Goal: Task Accomplishment & Management: Use online tool/utility

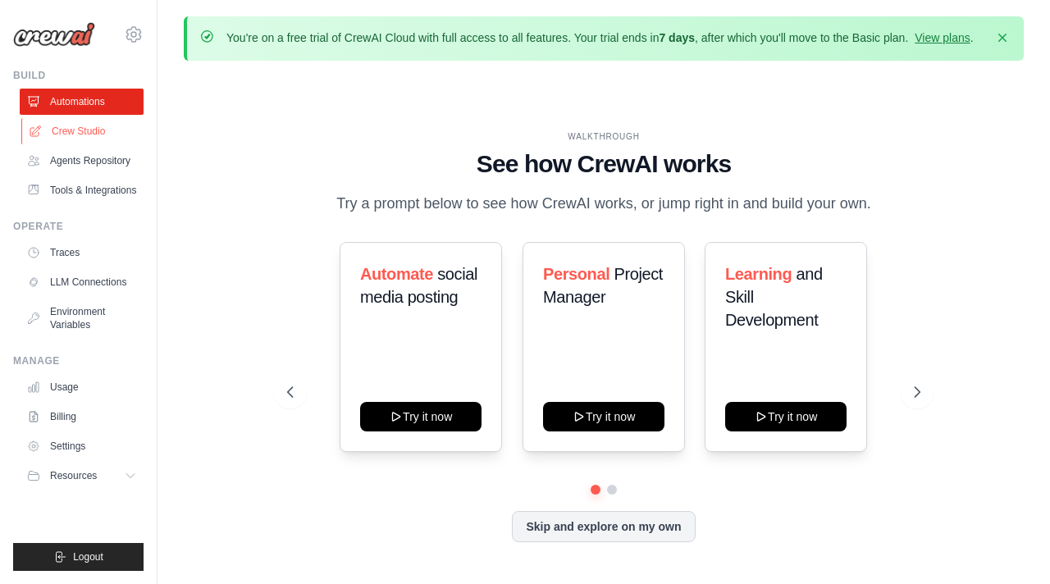
click at [114, 137] on link "Crew Studio" at bounding box center [83, 131] width 124 height 26
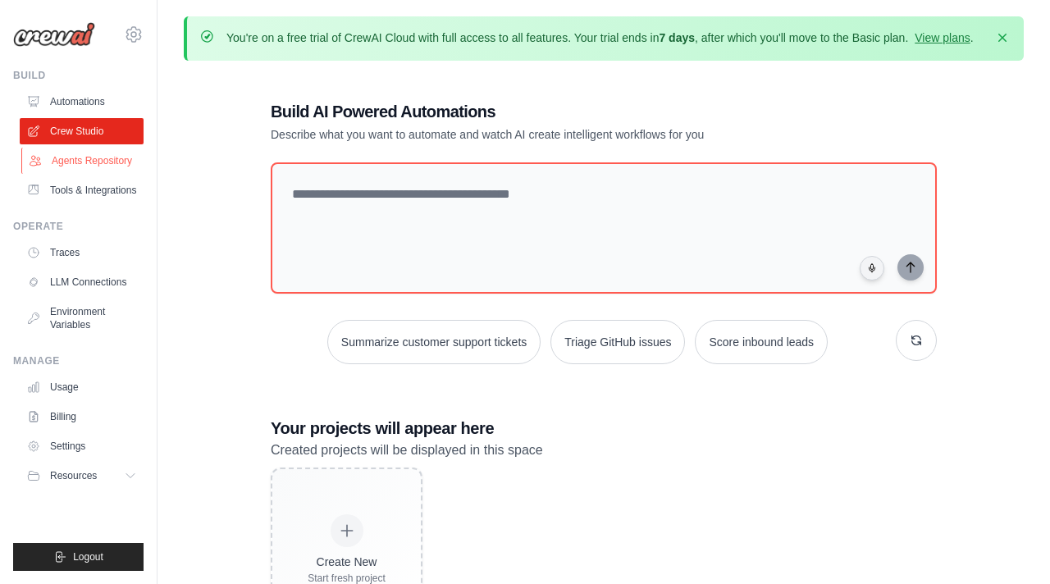
click at [96, 163] on link "Agents Repository" at bounding box center [83, 161] width 124 height 26
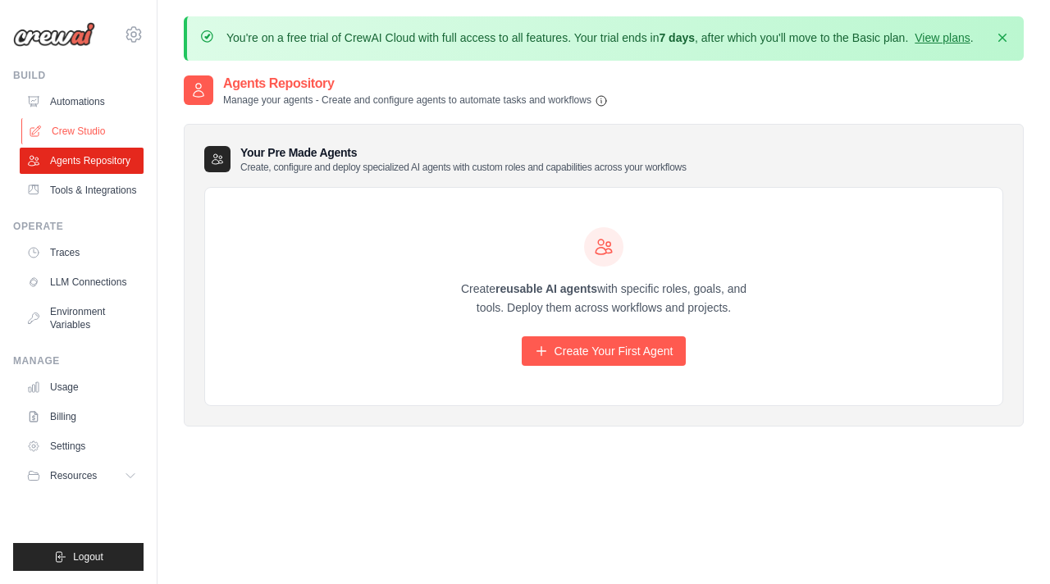
click at [95, 127] on link "Crew Studio" at bounding box center [83, 131] width 124 height 26
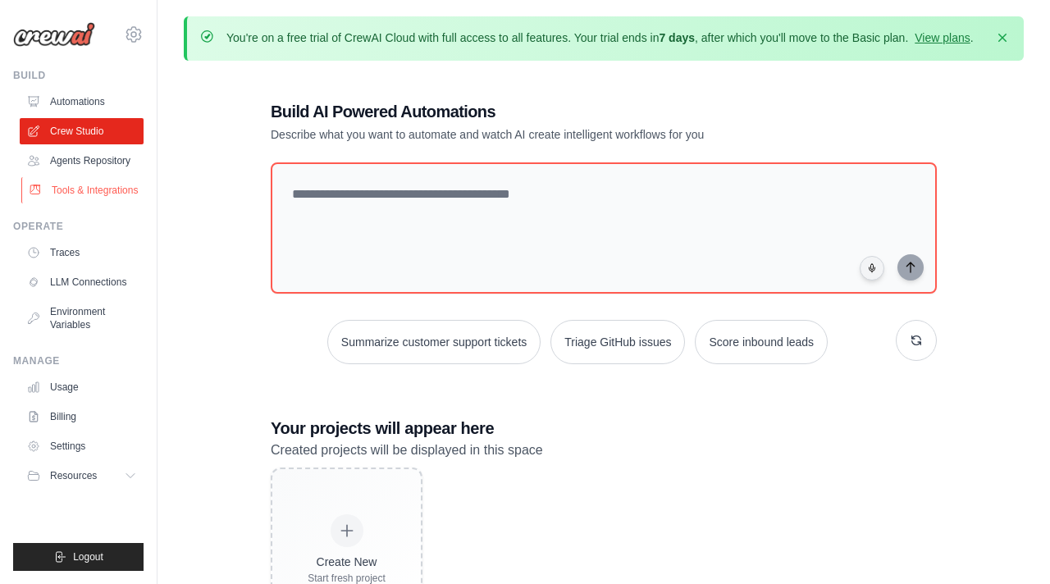
click at [67, 202] on link "Tools & Integrations" at bounding box center [83, 190] width 124 height 26
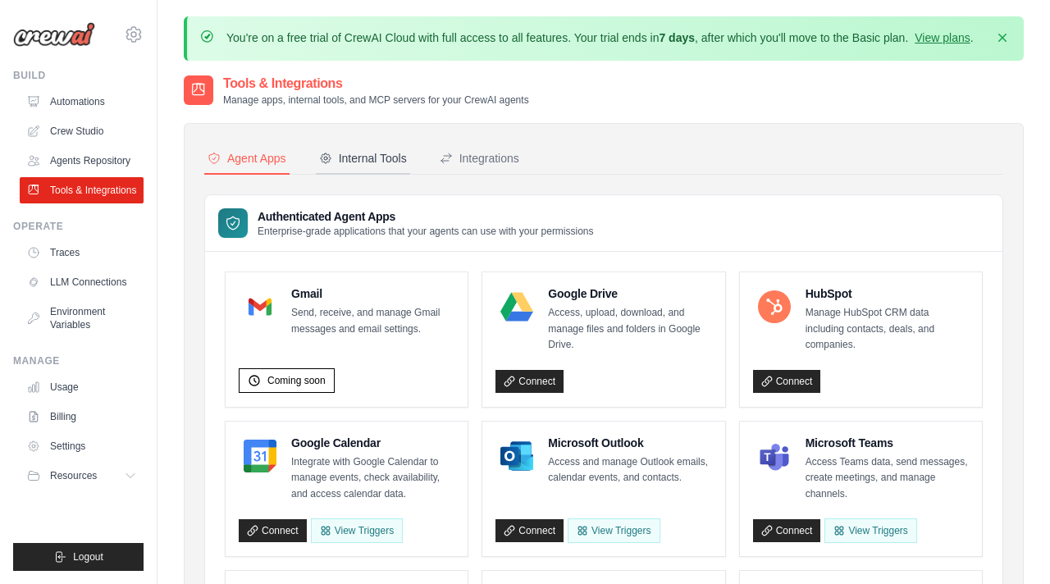
click at [385, 167] on div "Internal Tools" at bounding box center [363, 158] width 88 height 16
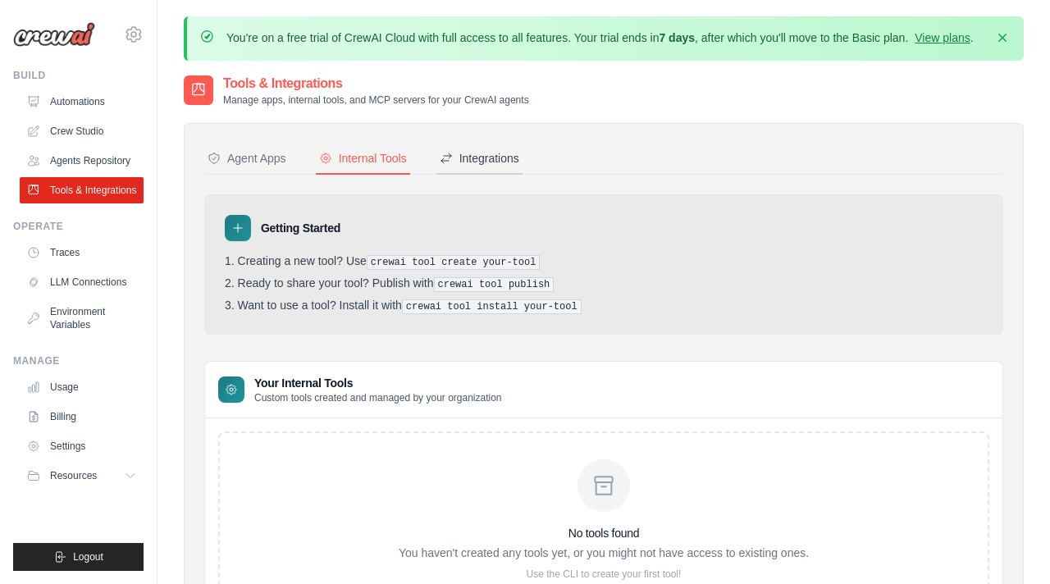
click at [493, 175] on button "Integrations" at bounding box center [480, 159] width 86 height 31
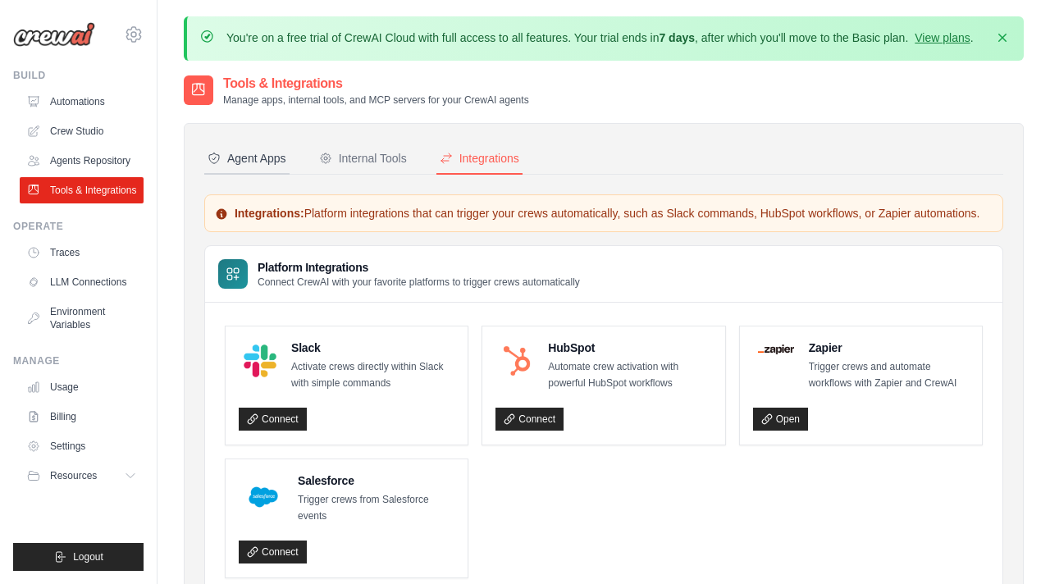
click at [260, 167] on div "Agent Apps" at bounding box center [247, 158] width 79 height 16
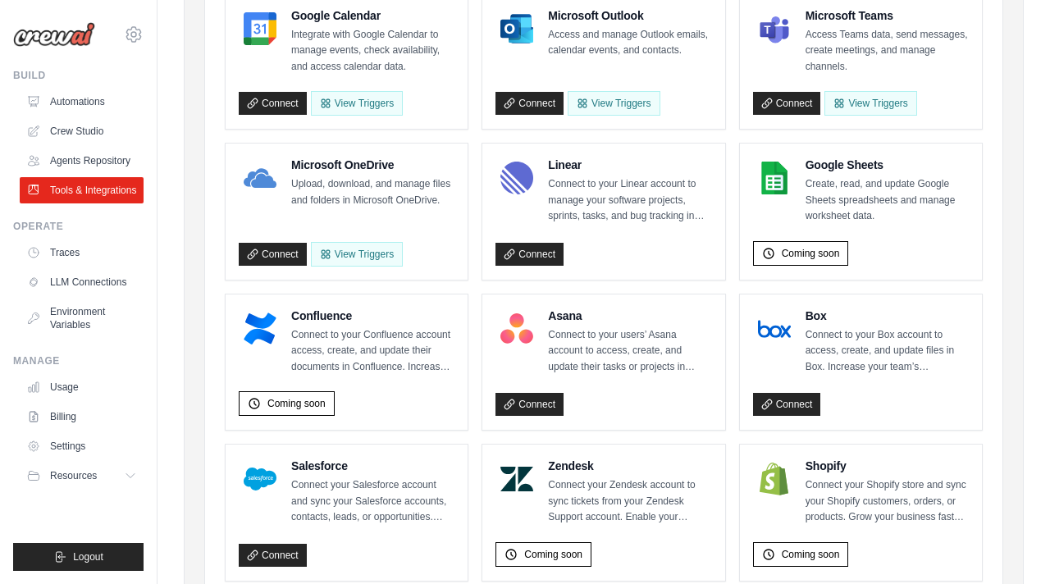
scroll to position [446, 0]
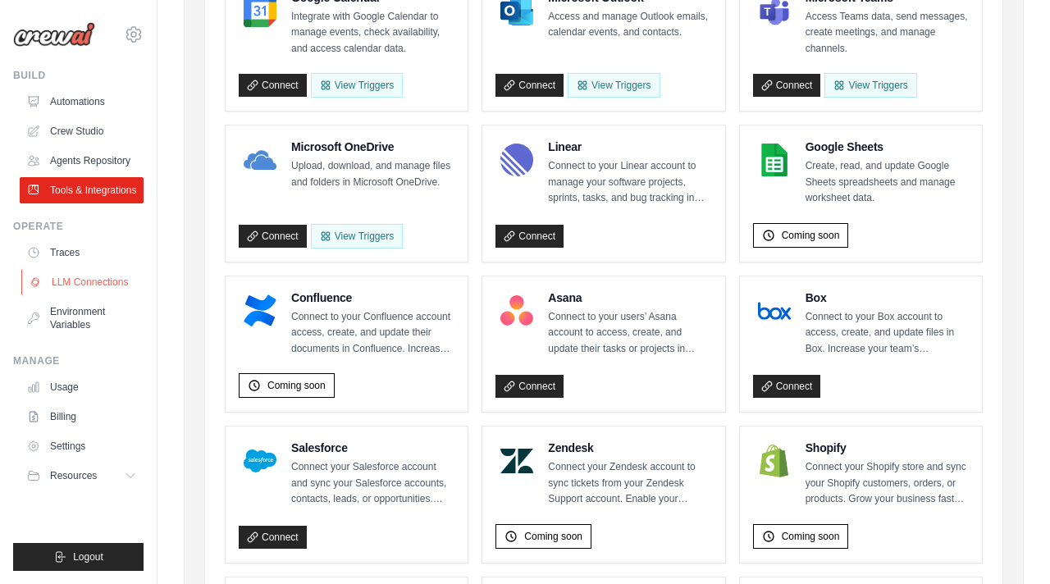
click at [108, 286] on link "LLM Connections" at bounding box center [83, 282] width 124 height 26
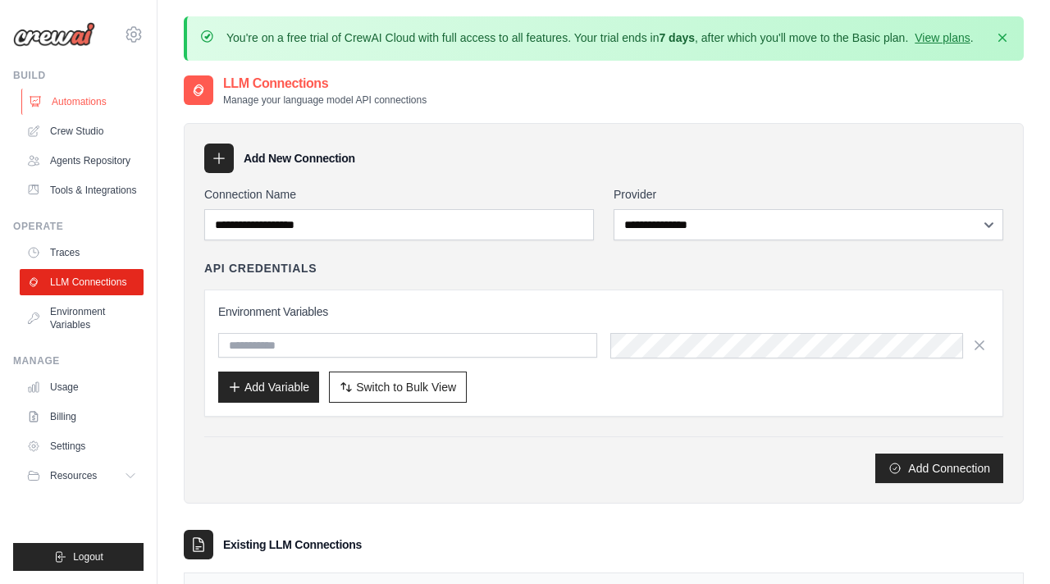
click at [90, 103] on link "Automations" at bounding box center [83, 102] width 124 height 26
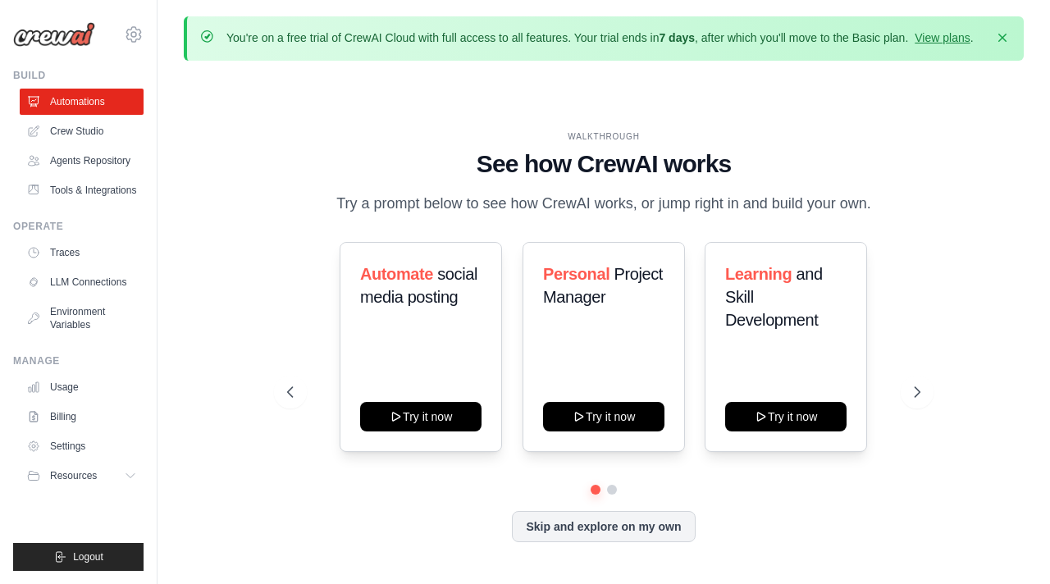
scroll to position [72, 0]
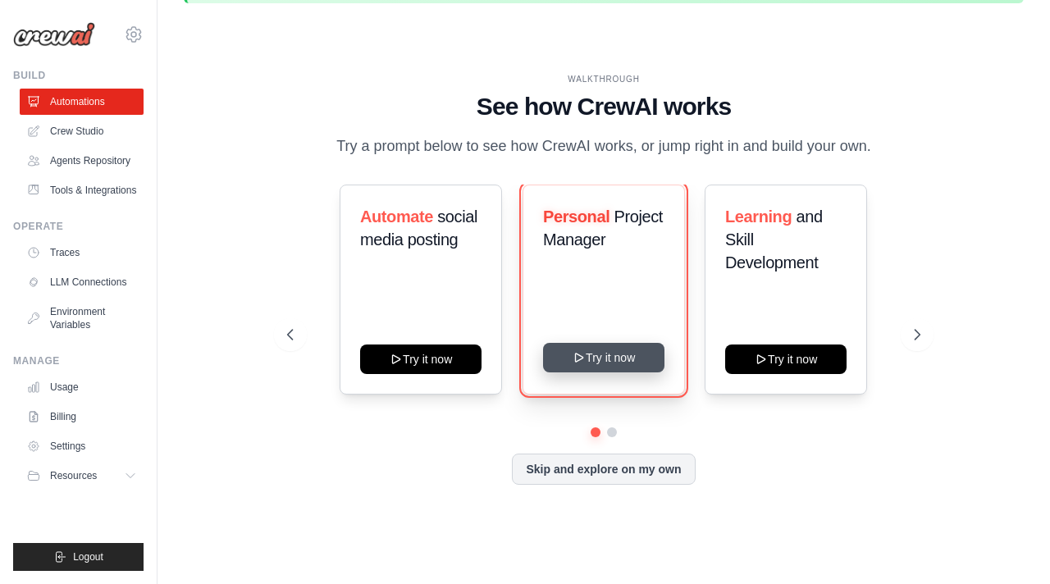
click at [625, 373] on button "Try it now" at bounding box center [603, 358] width 121 height 30
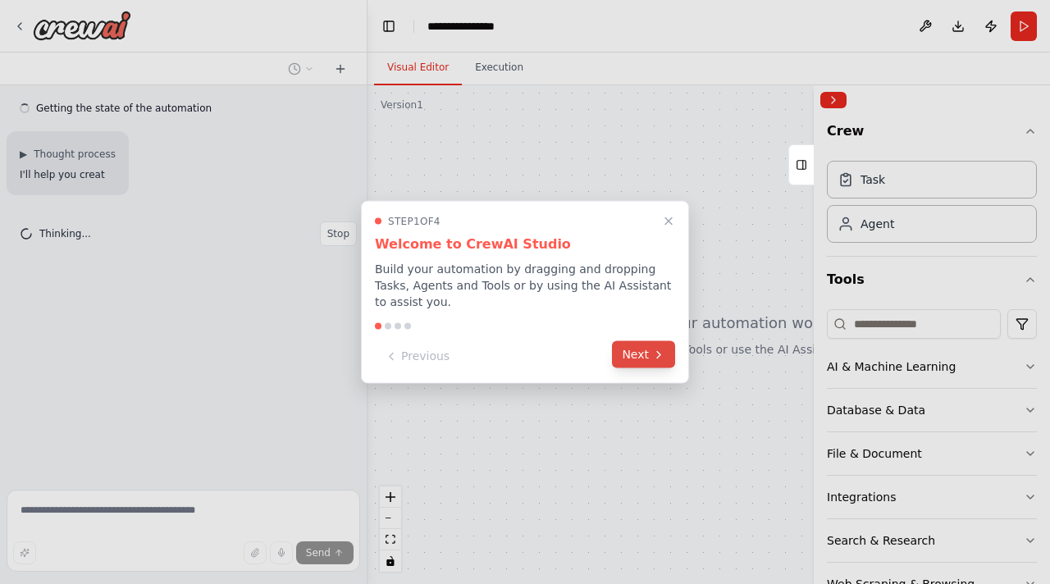
click at [643, 359] on button "Next" at bounding box center [643, 354] width 63 height 27
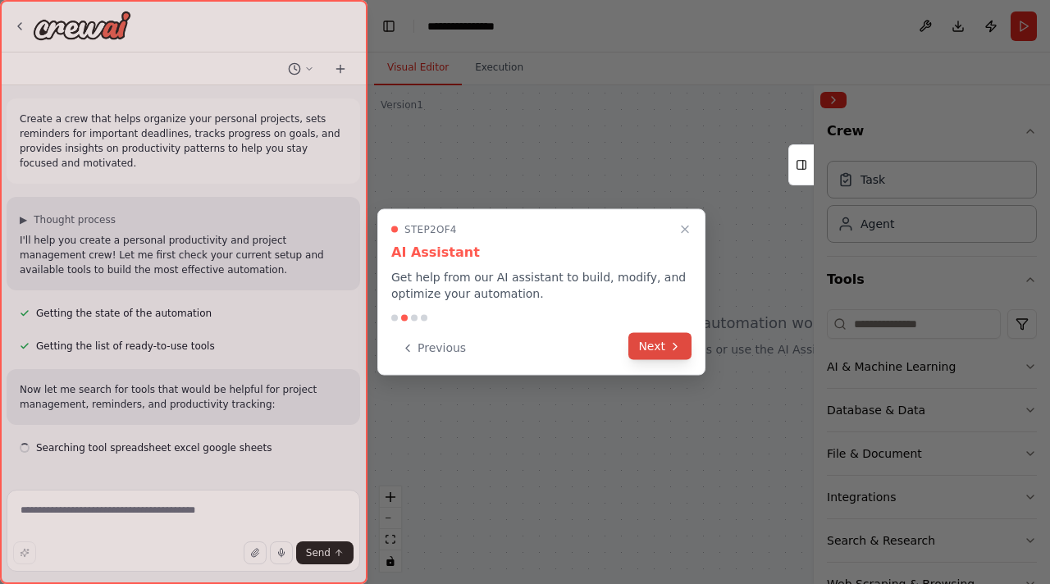
click at [648, 350] on button "Next" at bounding box center [660, 346] width 63 height 27
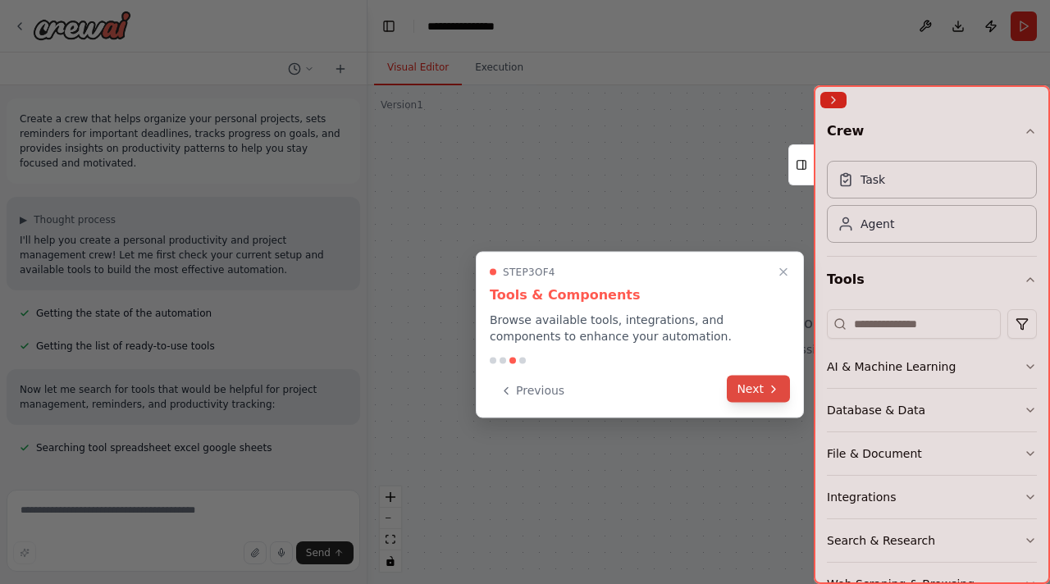
scroll to position [20, 0]
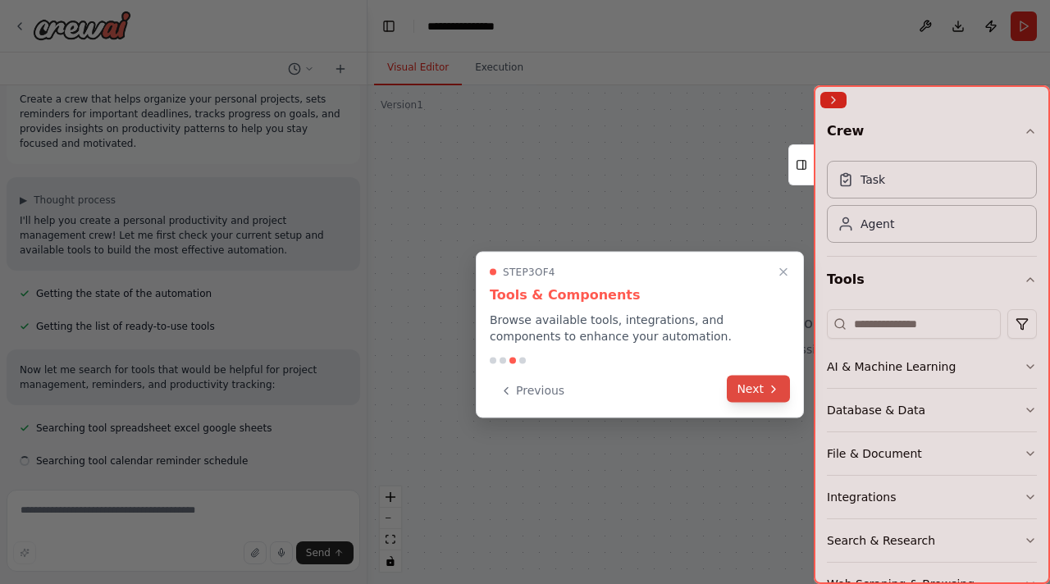
click at [752, 387] on button "Next" at bounding box center [758, 389] width 63 height 27
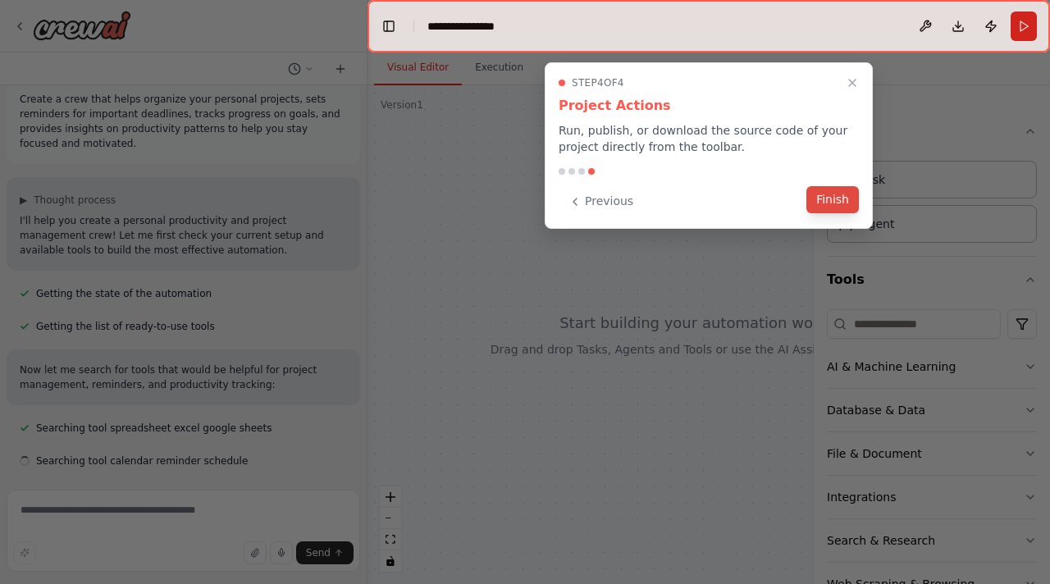
click at [817, 194] on button "Finish" at bounding box center [833, 199] width 53 height 27
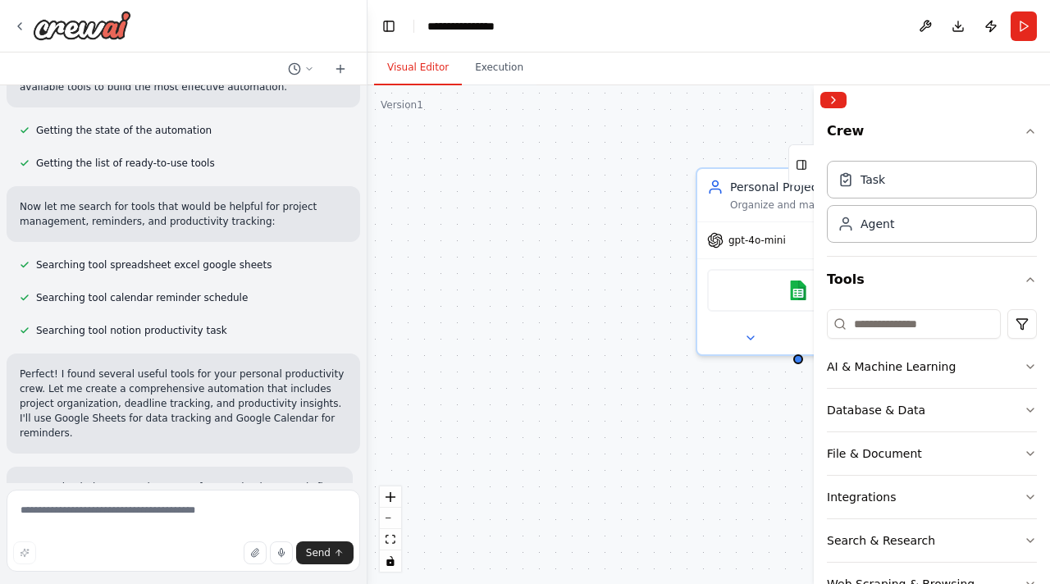
scroll to position [185, 0]
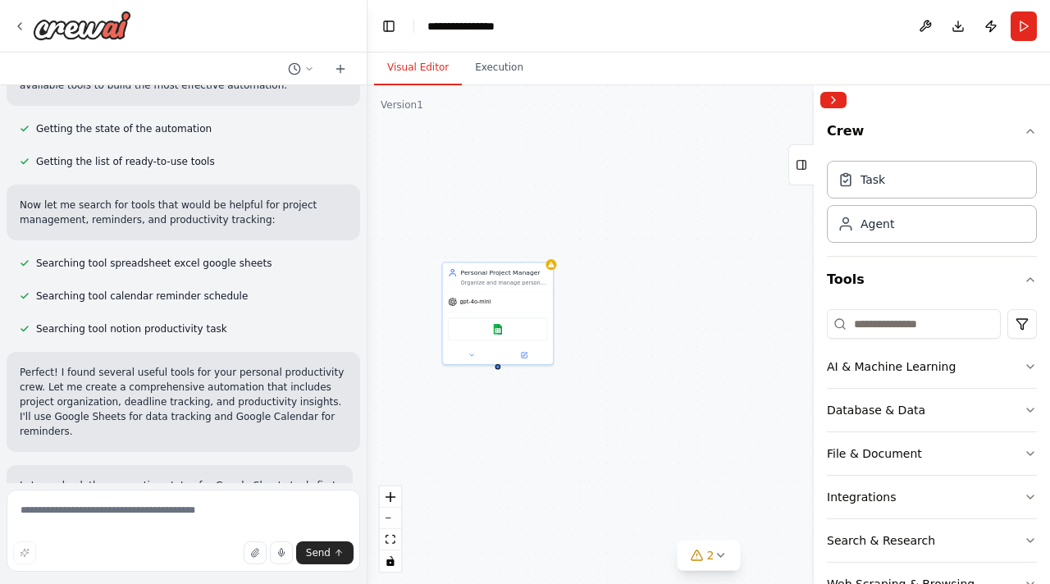
drag, startPoint x: 625, startPoint y: 431, endPoint x: 423, endPoint y: 429, distance: 201.1
click at [422, 429] on div "Personal Project Manager Organize and manage personal projects by creating stru…" at bounding box center [709, 334] width 683 height 499
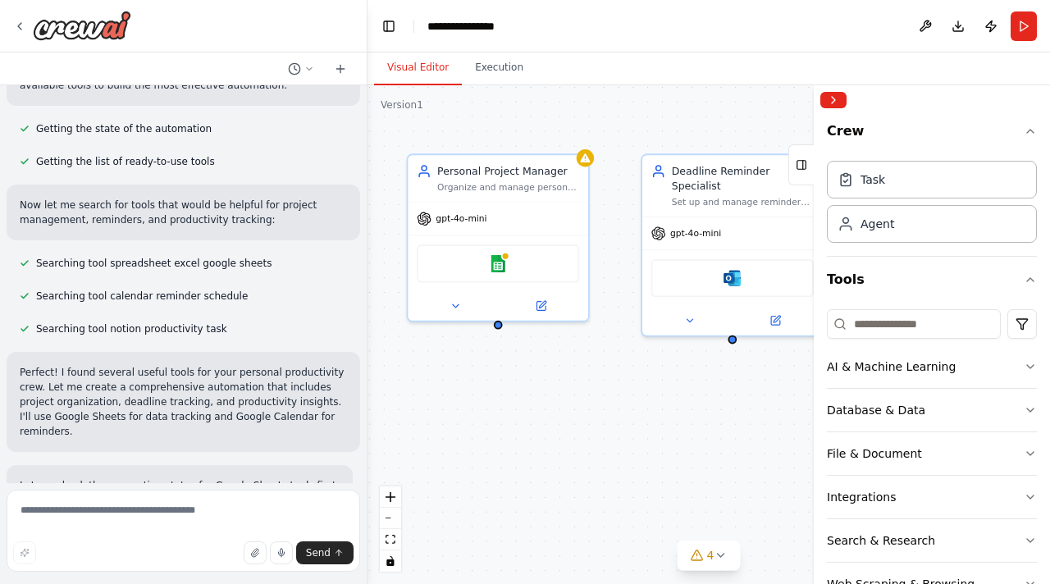
drag, startPoint x: 712, startPoint y: 391, endPoint x: 668, endPoint y: 392, distance: 44.3
click at [668, 392] on div "Personal Project Manager Organize and manage personal projects by creating stru…" at bounding box center [709, 334] width 683 height 499
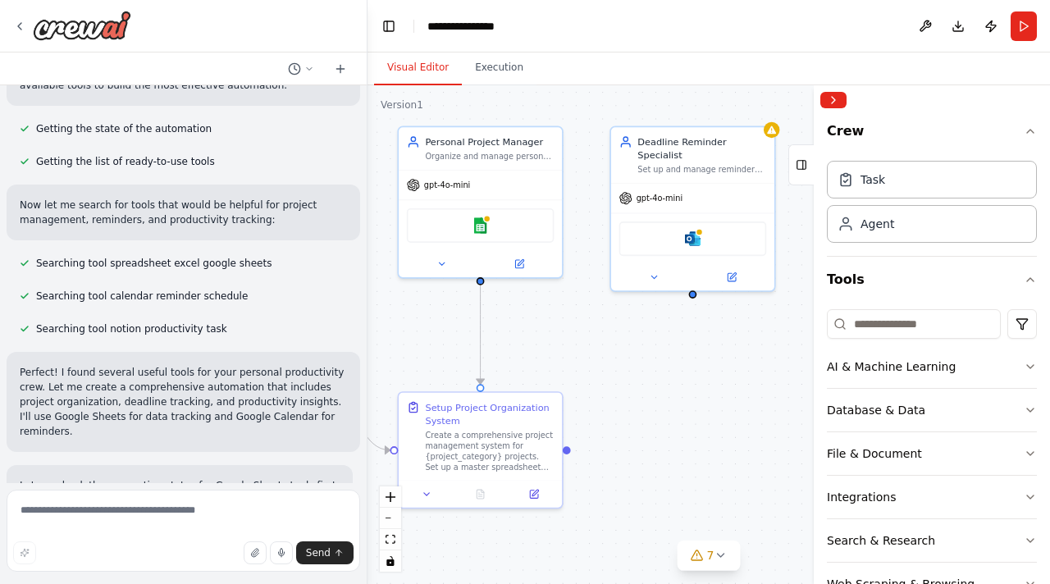
drag, startPoint x: 668, startPoint y: 392, endPoint x: 634, endPoint y: 343, distance: 59.6
click at [634, 343] on div ".deletable-edge-delete-btn { width: 20px; height: 20px; border: 0px solid #ffff…" at bounding box center [709, 334] width 683 height 499
click at [476, 436] on div "Create a comprehensive project management system for {project_category} project…" at bounding box center [489, 449] width 129 height 43
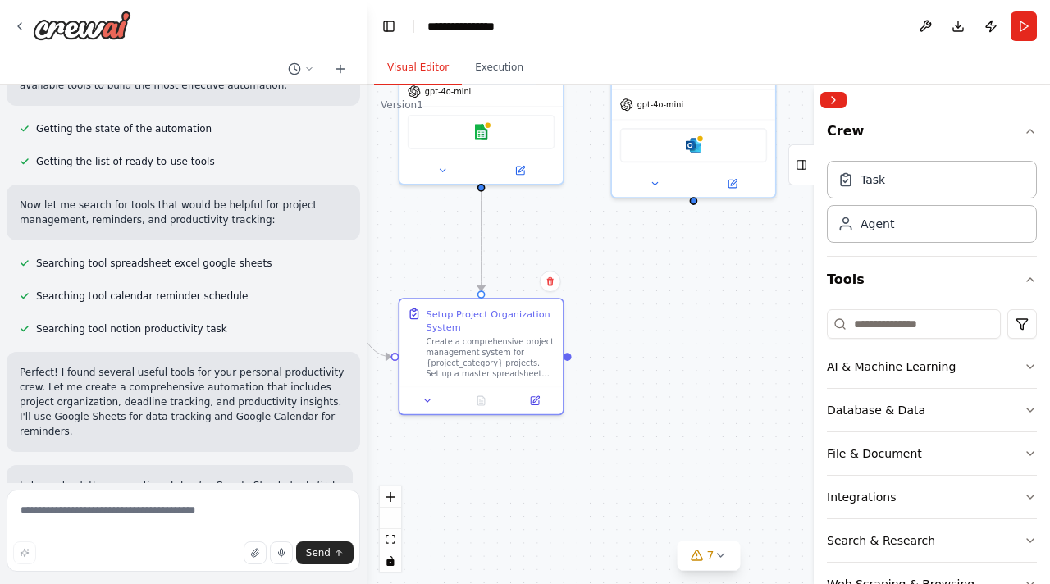
drag, startPoint x: 666, startPoint y: 434, endPoint x: 666, endPoint y: 340, distance: 94.4
click at [666, 340] on div ".deletable-edge-delete-btn { width: 20px; height: 20px; border: 0px solid #ffff…" at bounding box center [709, 334] width 683 height 499
click at [537, 401] on icon at bounding box center [535, 398] width 8 height 8
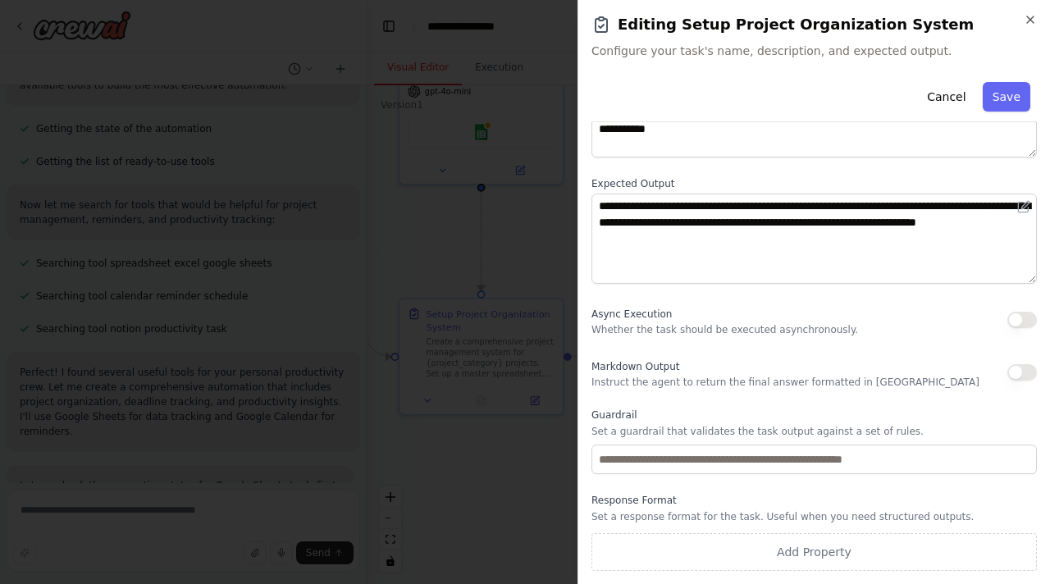
scroll to position [156, 0]
click at [1032, 13] on icon "button" at bounding box center [1030, 19] width 13 height 13
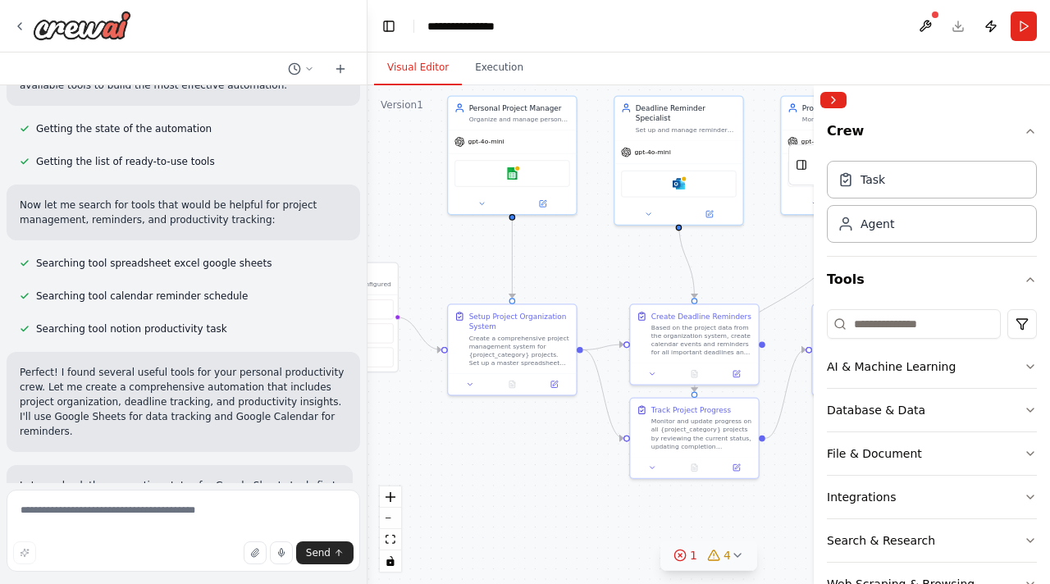
click at [725, 556] on span "4" at bounding box center [727, 555] width 7 height 16
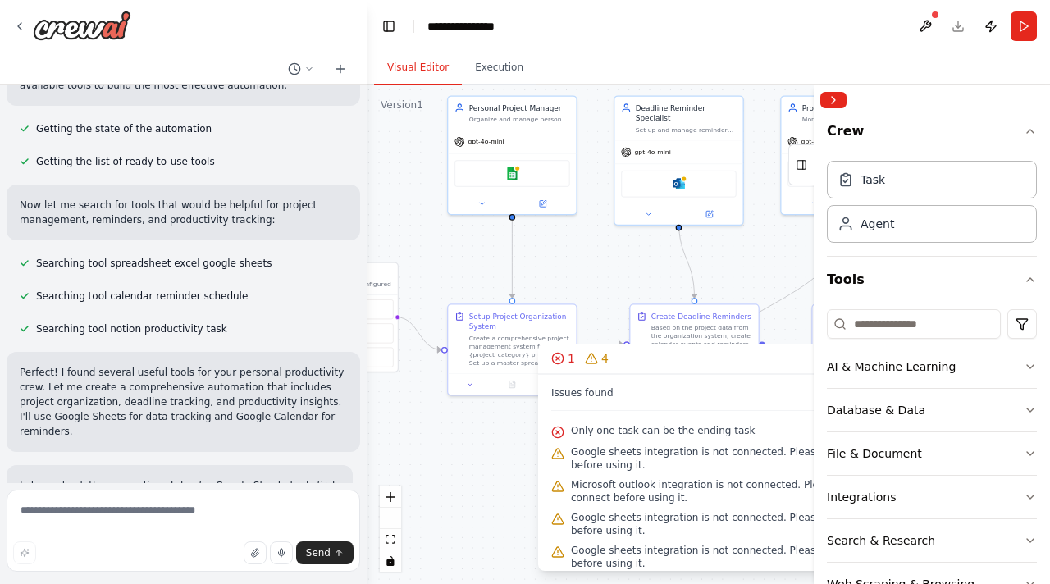
click at [538, 465] on div "Issues found Only one task can be the ending task Google sheets integration is …" at bounding box center [708, 472] width 341 height 197
click at [524, 458] on div ".deletable-edge-delete-btn { width: 20px; height: 20px; border: 0px solid #ffff…" at bounding box center [709, 334] width 683 height 499
click at [1029, 135] on icon "button" at bounding box center [1030, 131] width 13 height 13
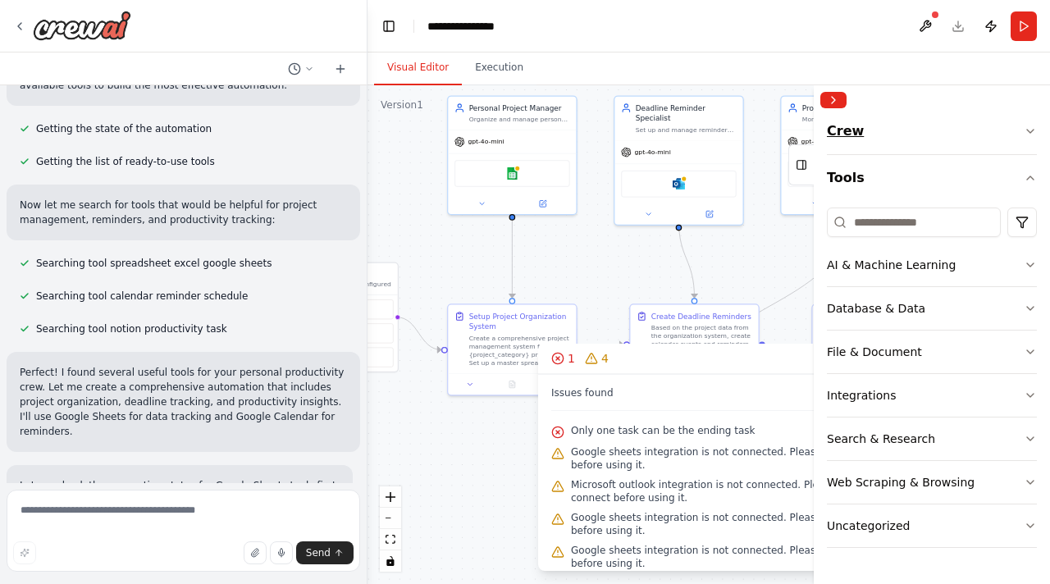
click at [1029, 135] on icon "button" at bounding box center [1030, 131] width 13 height 13
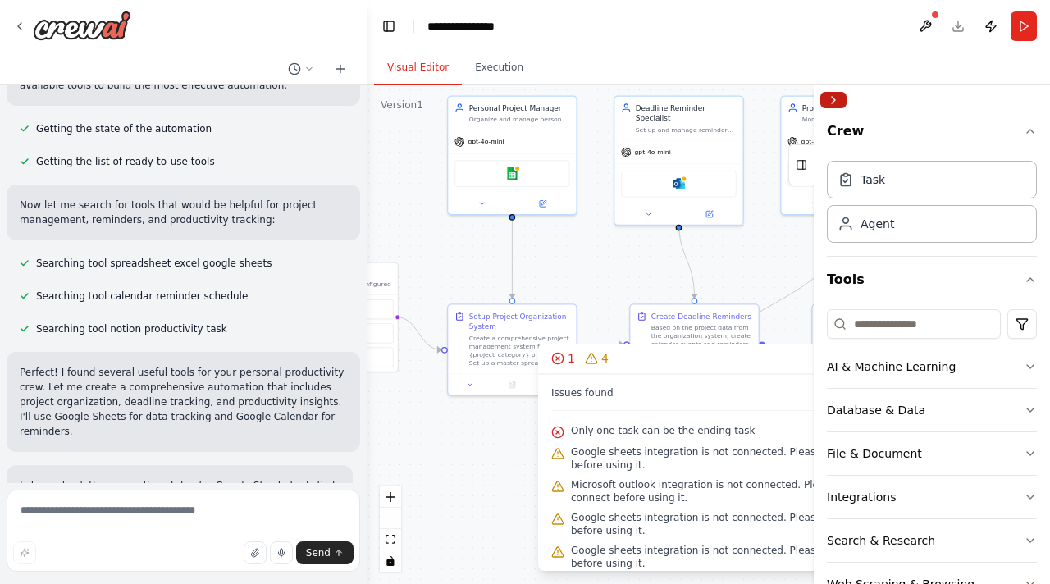
click at [836, 102] on button "Collapse right sidebar" at bounding box center [834, 100] width 26 height 16
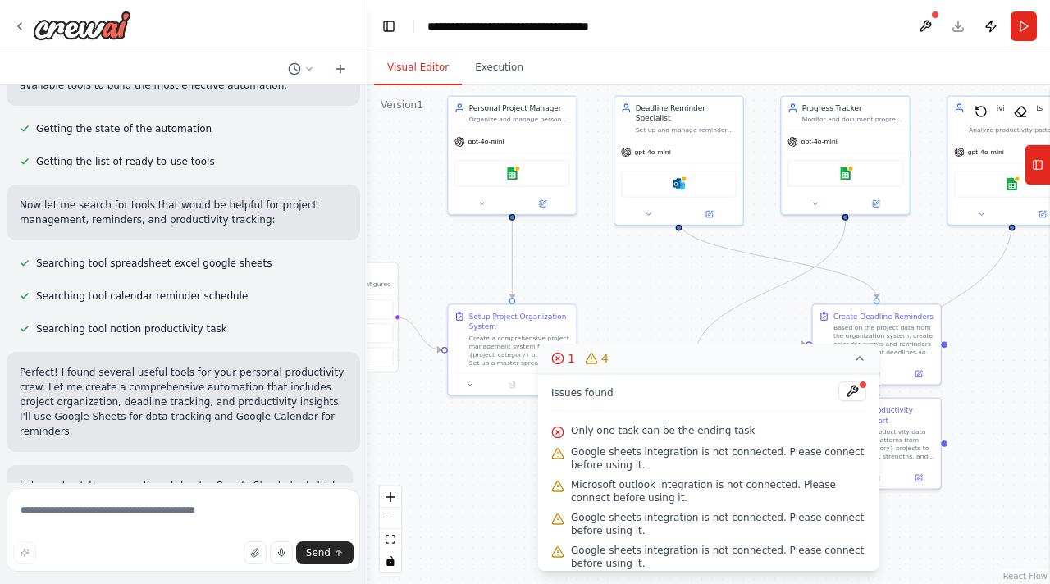
click at [865, 359] on icon at bounding box center [860, 358] width 13 height 13
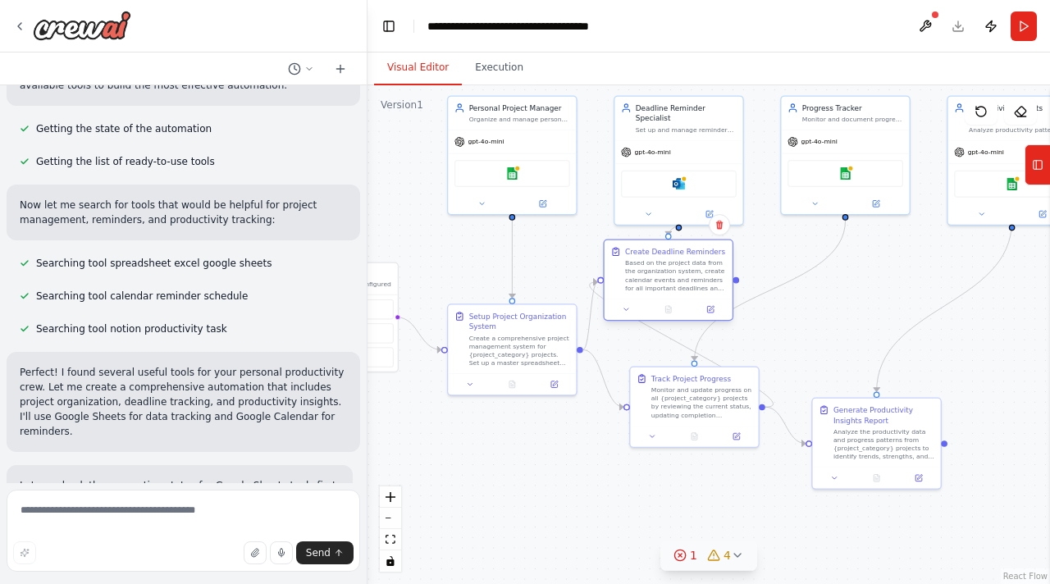
drag, startPoint x: 898, startPoint y: 356, endPoint x: 685, endPoint y: 291, distance: 222.2
click at [684, 291] on div "Create Deadline Reminders Based on the project data from the organization syste…" at bounding box center [669, 269] width 128 height 58
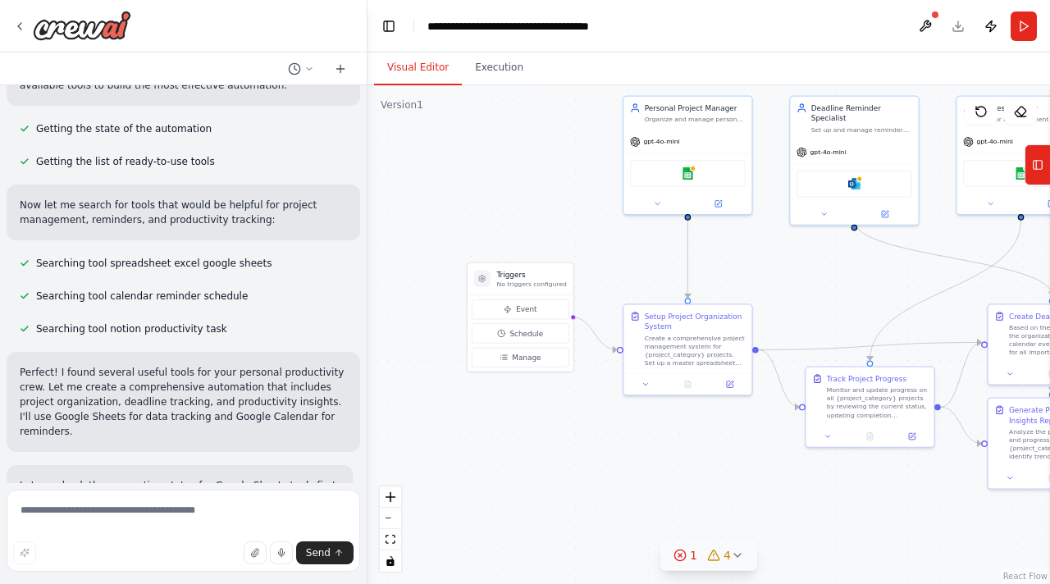
drag, startPoint x: 476, startPoint y: 509, endPoint x: 652, endPoint y: 509, distance: 175.6
click at [652, 509] on div ".deletable-edge-delete-btn { width: 20px; height: 20px; border: 0px solid #ffff…" at bounding box center [709, 334] width 683 height 499
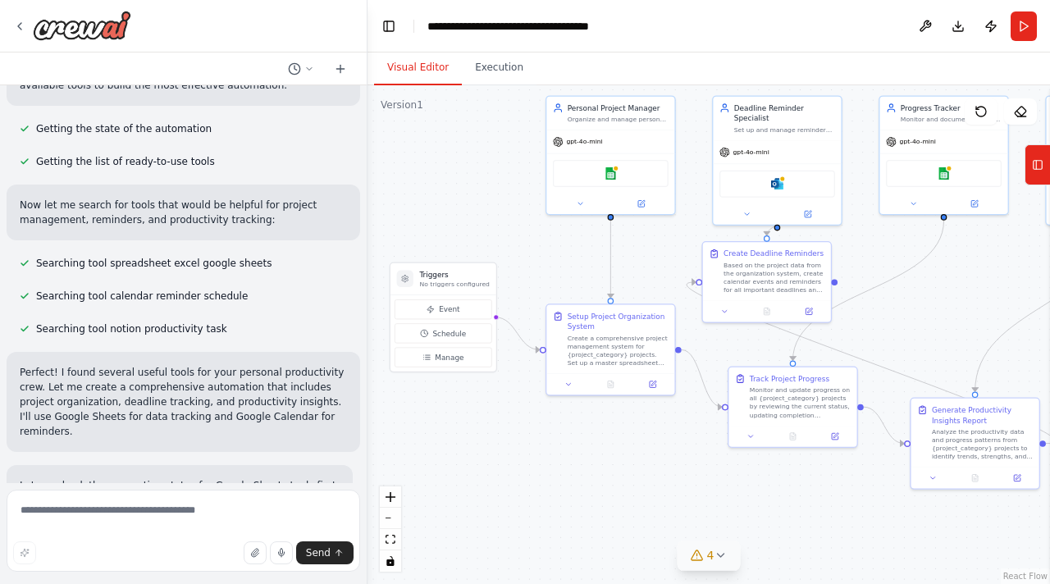
drag, startPoint x: 691, startPoint y: 462, endPoint x: 614, endPoint y: 462, distance: 77.1
click at [614, 462] on div ".deletable-edge-delete-btn { width: 20px; height: 20px; border: 0px solid #ffff…" at bounding box center [709, 334] width 683 height 499
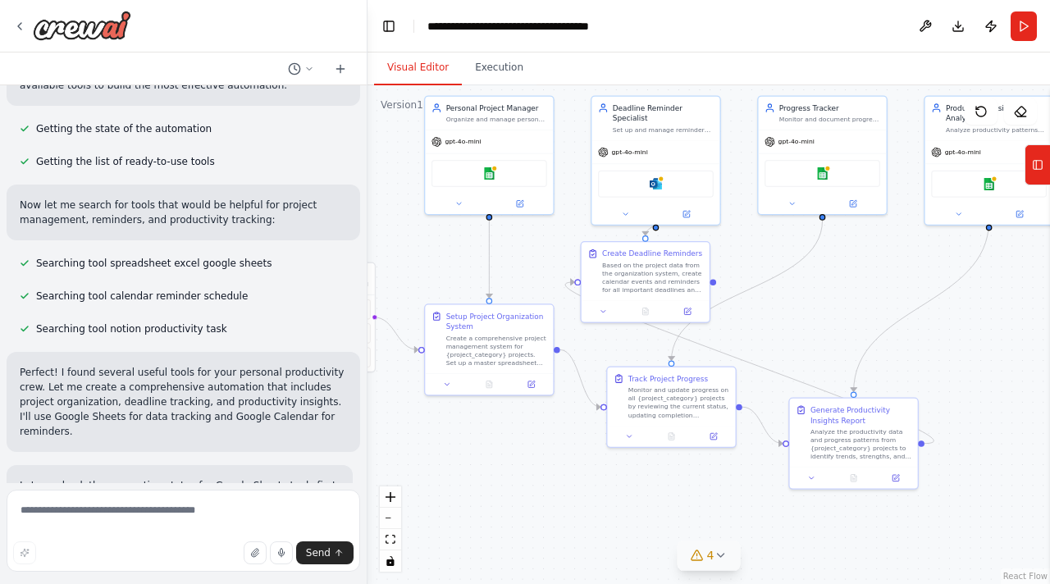
drag, startPoint x: 614, startPoint y: 462, endPoint x: 492, endPoint y: 462, distance: 121.5
click at [492, 462] on div ".deletable-edge-delete-btn { width: 20px; height: 20px; border: 0px solid #ffff…" at bounding box center [709, 334] width 683 height 499
click at [712, 568] on button "4" at bounding box center [709, 556] width 63 height 30
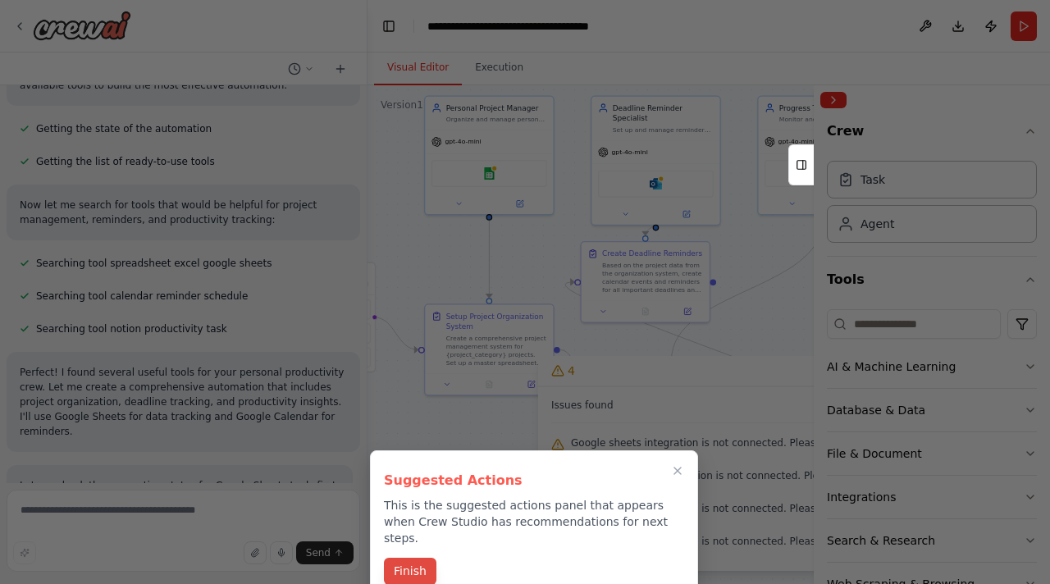
click at [418, 558] on button "Finish" at bounding box center [410, 571] width 53 height 27
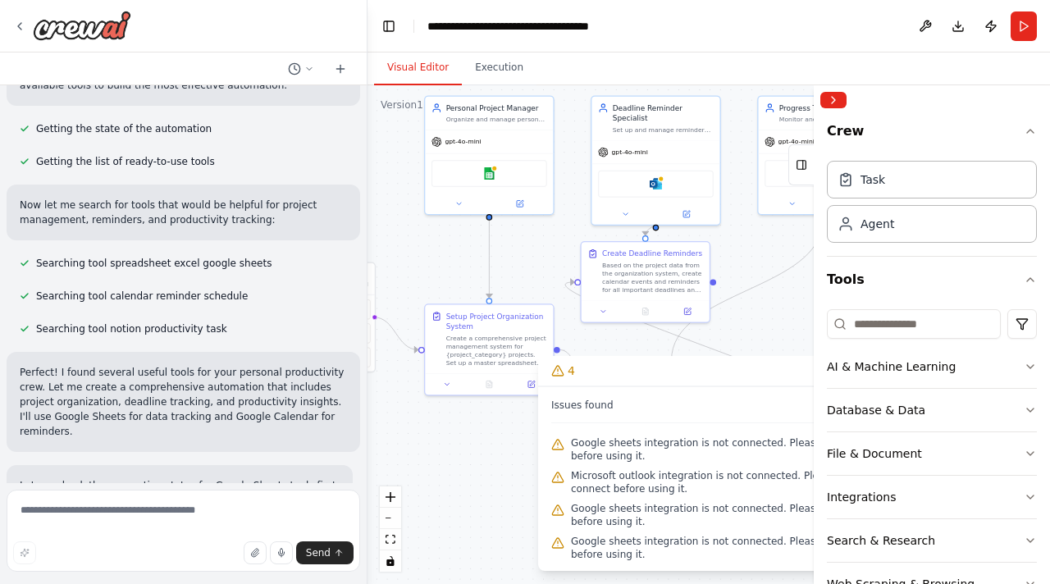
click at [657, 448] on span "Google sheets integration is not connected. Please connect before using it." at bounding box center [718, 450] width 295 height 26
click at [510, 190] on div "Google sheets" at bounding box center [489, 171] width 128 height 40
click at [485, 334] on div "Create a comprehensive project management system for {project_category} project…" at bounding box center [496, 349] width 101 height 34
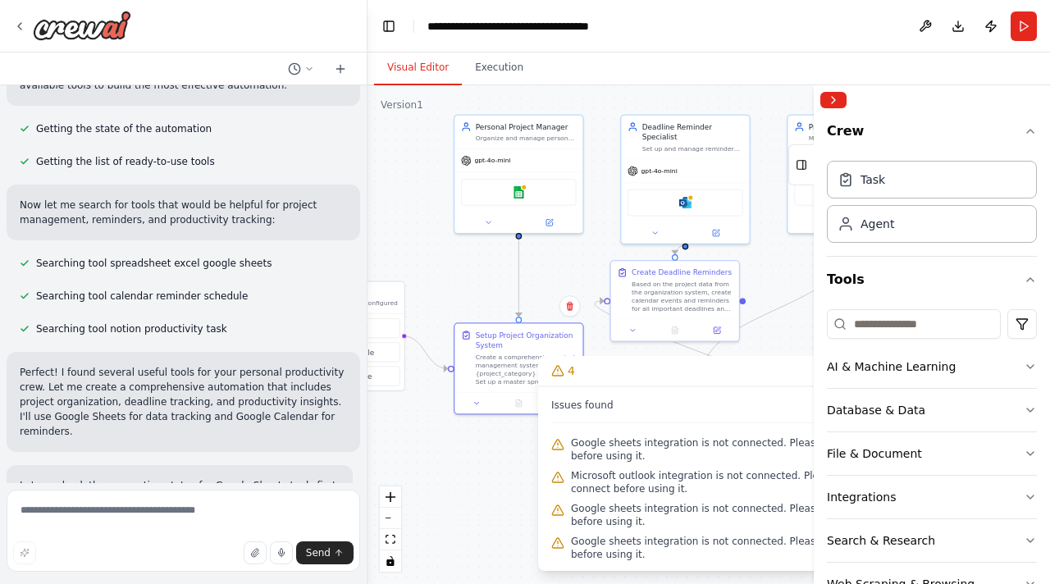
drag, startPoint x: 448, startPoint y: 442, endPoint x: 478, endPoint y: 462, distance: 36.2
click at [478, 462] on div ".deletable-edge-delete-btn { width: 20px; height: 20px; border: 0px solid #ffff…" at bounding box center [709, 334] width 683 height 499
click at [539, 158] on div "gpt-4o-mini" at bounding box center [519, 159] width 128 height 23
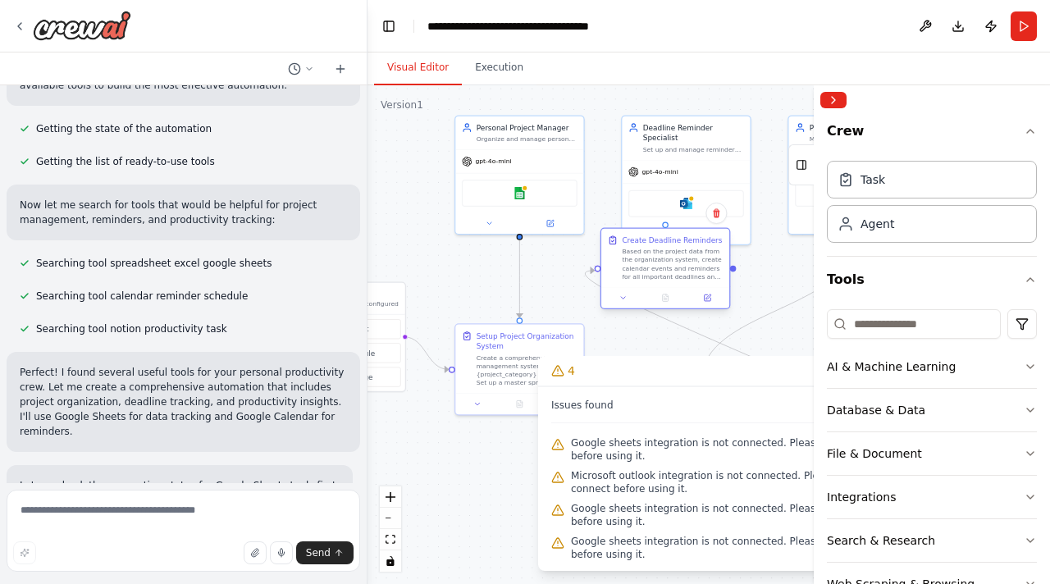
drag, startPoint x: 671, startPoint y: 299, endPoint x: 663, endPoint y: 271, distance: 29.1
click at [663, 272] on div "Based on the project data from the organization system, create calendar events …" at bounding box center [672, 265] width 101 height 34
click at [1029, 131] on icon "button" at bounding box center [1030, 131] width 13 height 13
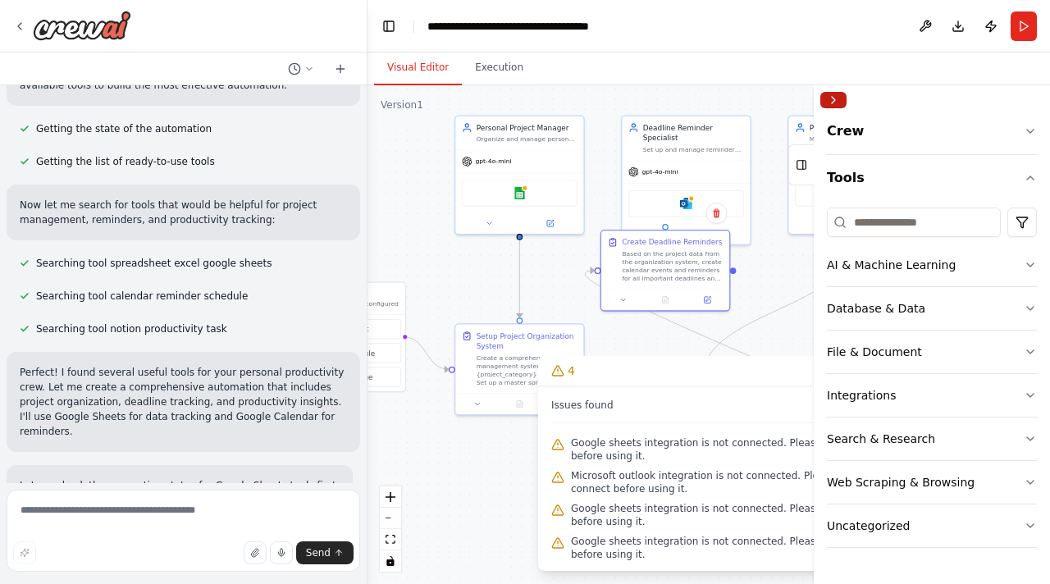
click at [834, 98] on button "Collapse right sidebar" at bounding box center [834, 100] width 26 height 16
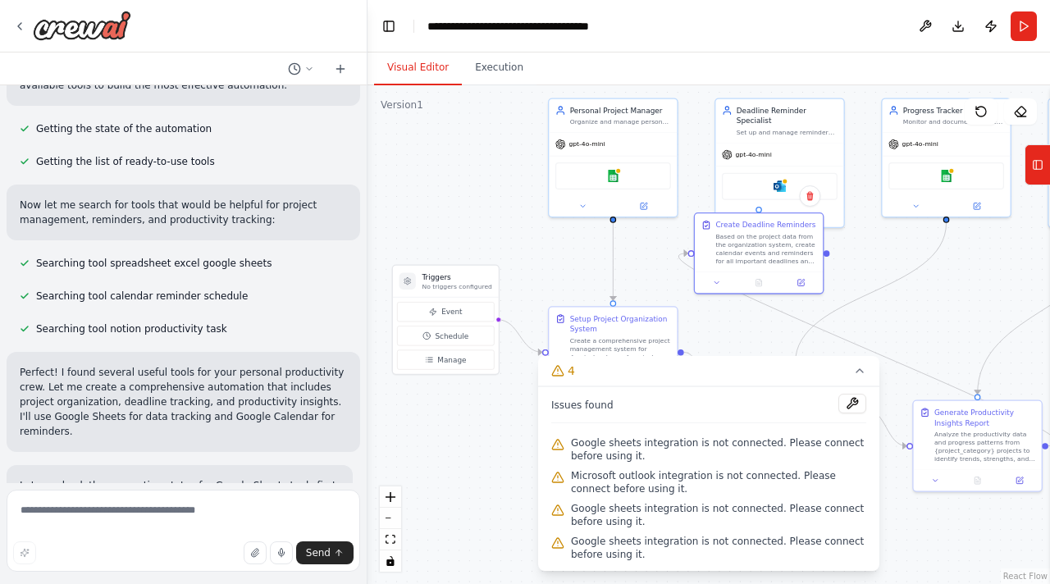
drag, startPoint x: 895, startPoint y: 333, endPoint x: 989, endPoint y: 316, distance: 95.1
click at [989, 316] on div ".deletable-edge-delete-btn { width: 20px; height: 20px; border: 0px solid #ffff…" at bounding box center [709, 334] width 683 height 499
drag, startPoint x: 834, startPoint y: 375, endPoint x: 749, endPoint y: 515, distance: 163.1
click at [749, 515] on div "4 Issues found Google sheets integration is not connected. Please connect befor…" at bounding box center [708, 463] width 341 height 215
click at [857, 366] on icon at bounding box center [860, 370] width 13 height 13
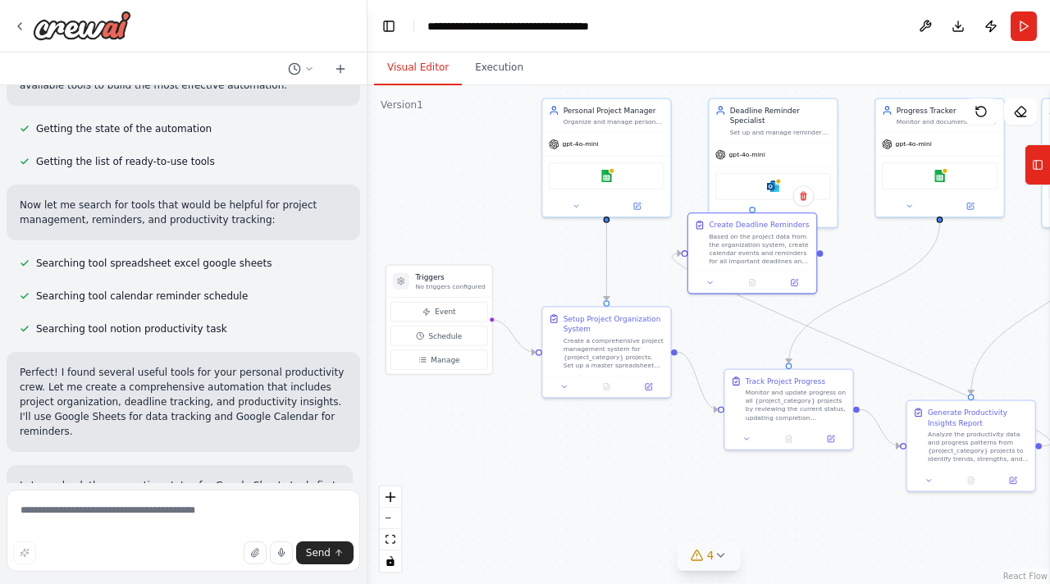
drag, startPoint x: 949, startPoint y: 315, endPoint x: 930, endPoint y: 317, distance: 18.9
click at [930, 317] on div ".deletable-edge-delete-btn { width: 20px; height: 20px; border: 0px solid #ffff…" at bounding box center [709, 334] width 683 height 499
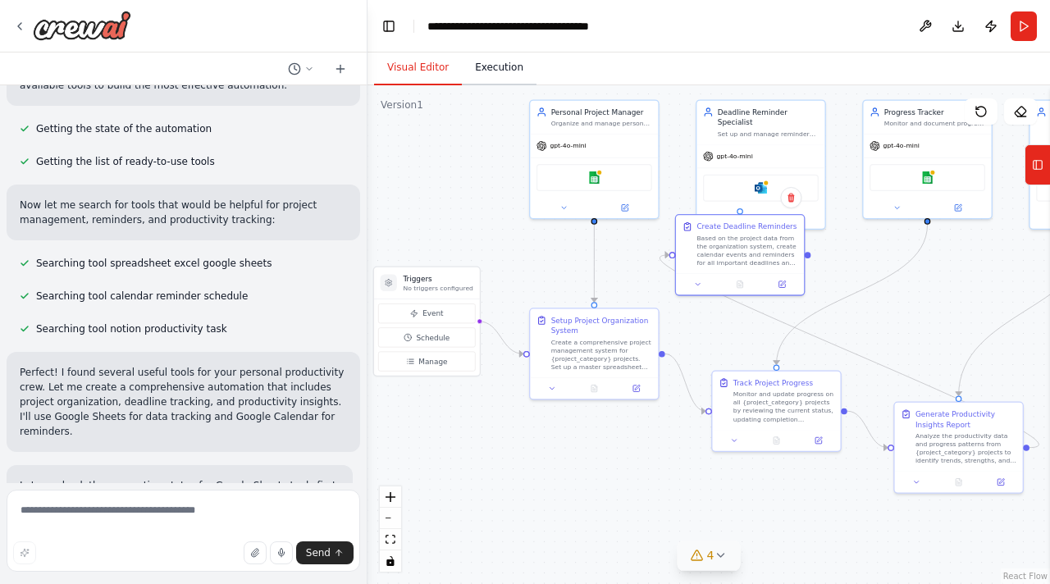
click at [507, 71] on button "Execution" at bounding box center [499, 68] width 75 height 34
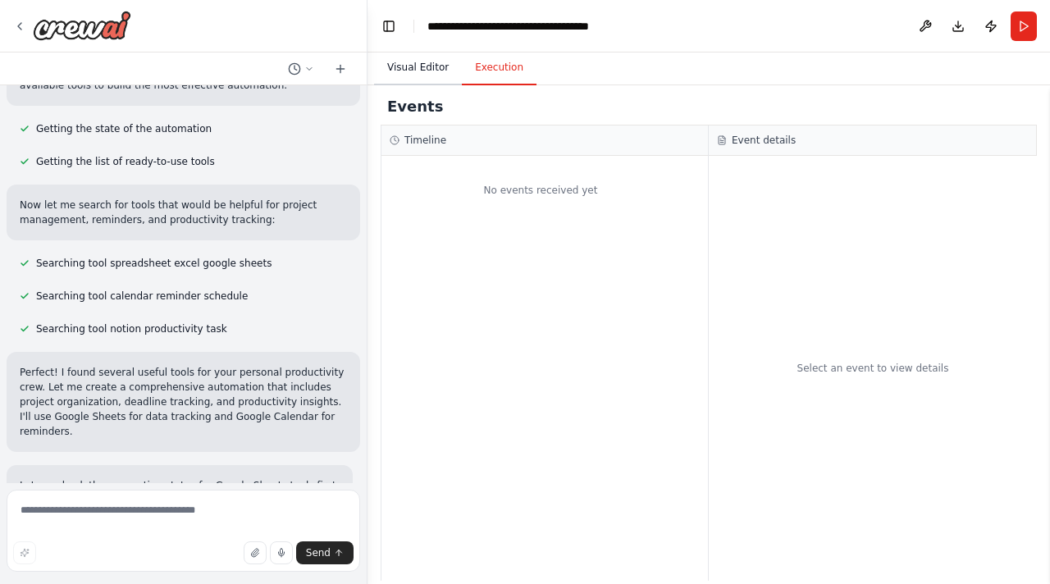
click at [408, 75] on button "Visual Editor" at bounding box center [418, 68] width 88 height 34
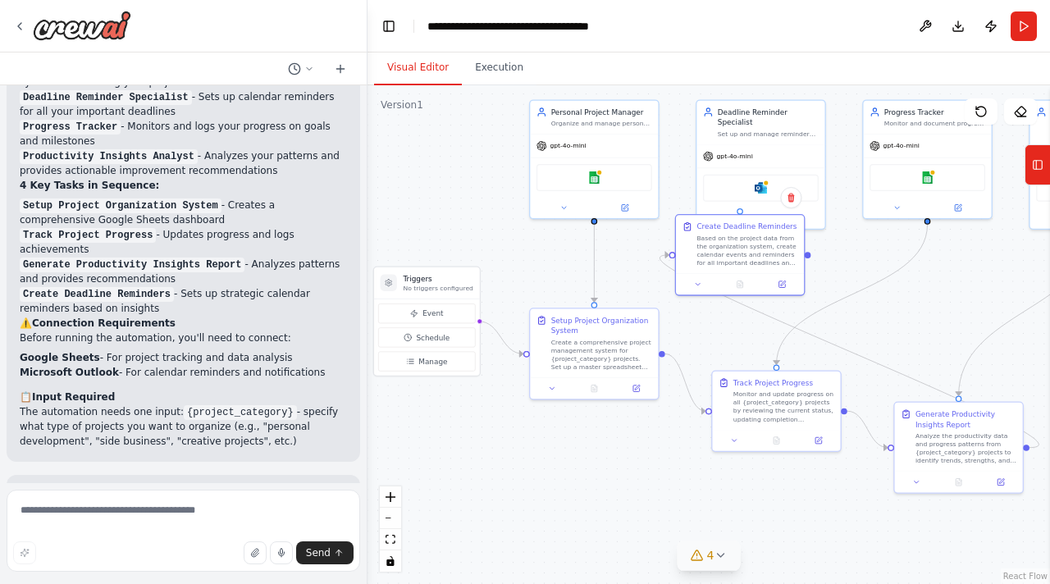
scroll to position [1864, 0]
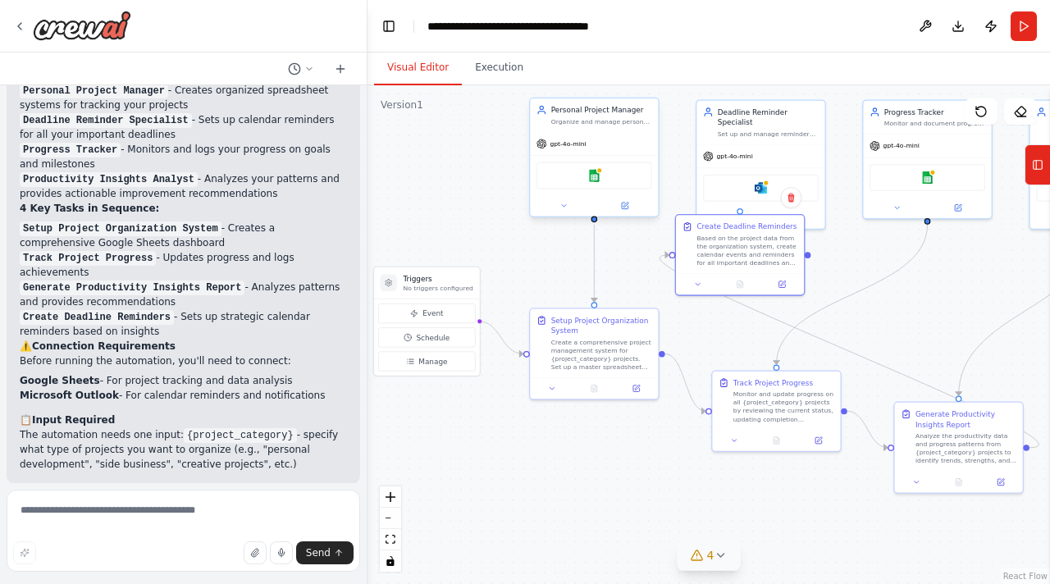
click at [557, 185] on div "Google sheets" at bounding box center [595, 175] width 116 height 27
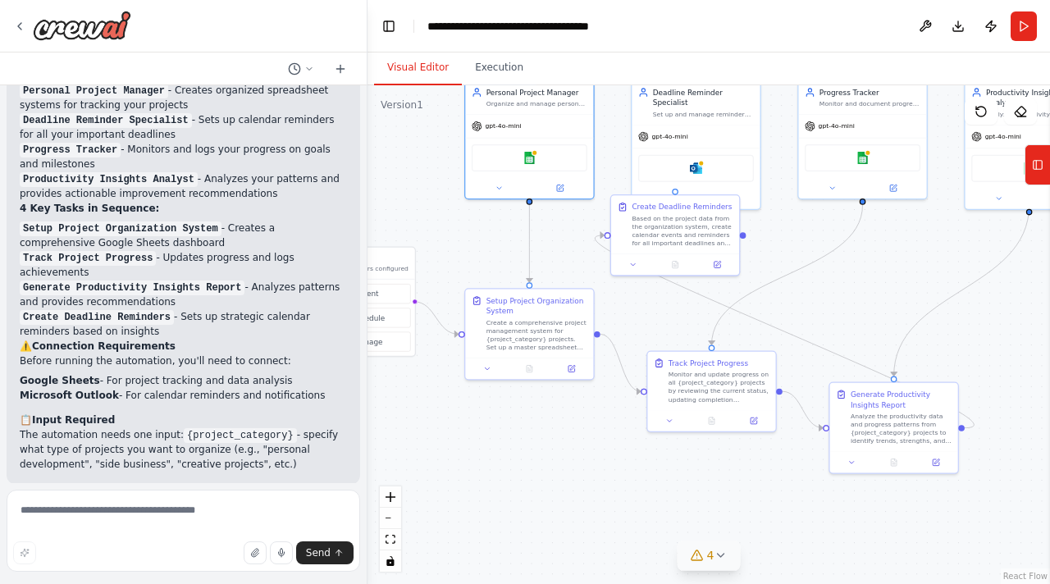
drag, startPoint x: 928, startPoint y: 304, endPoint x: 863, endPoint y: 285, distance: 67.8
click at [863, 285] on div ".deletable-edge-delete-btn { width: 20px; height: 20px; border: 0px solid #ffff…" at bounding box center [709, 334] width 683 height 499
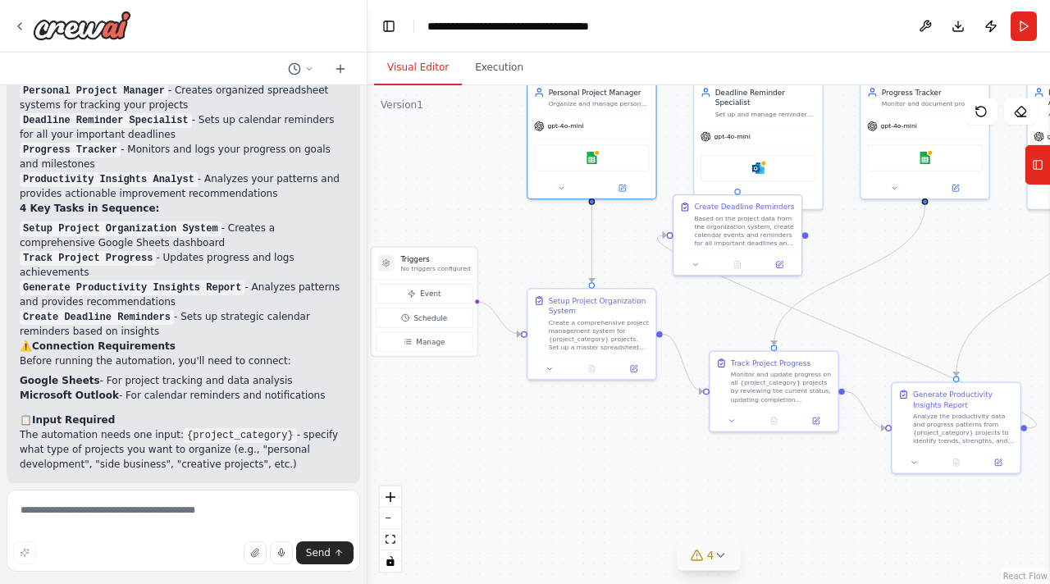
drag, startPoint x: 438, startPoint y: 253, endPoint x: 501, endPoint y: 253, distance: 62.4
click at [501, 253] on div ".deletable-edge-delete-btn { width: 20px; height: 20px; border: 0px solid #ffff…" at bounding box center [709, 334] width 683 height 499
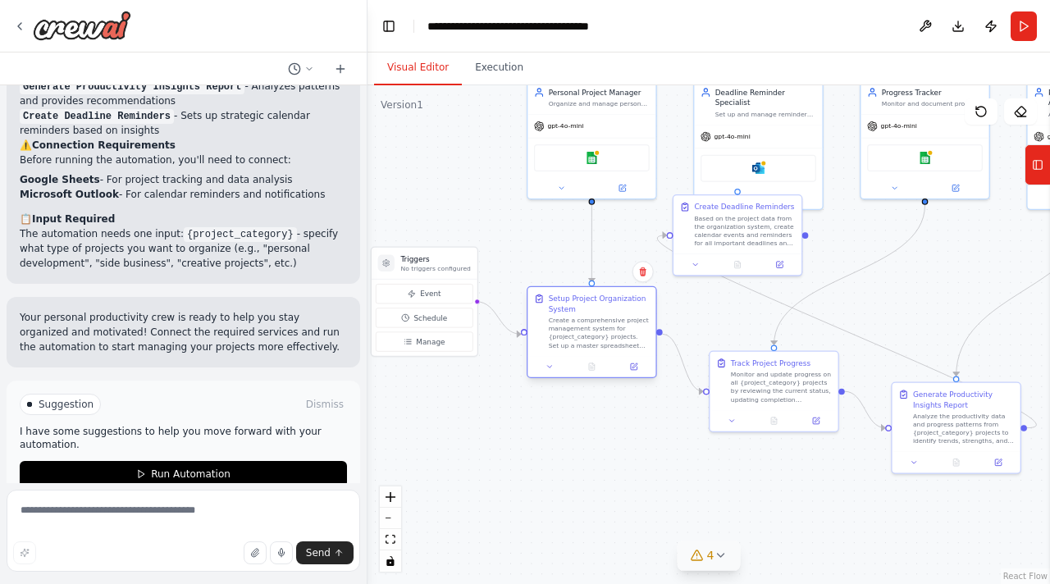
click at [608, 347] on div "Create a comprehensive project management system for {project_category} project…" at bounding box center [599, 334] width 101 height 34
click at [612, 327] on div "Create a comprehensive project management system for {project_category} project…" at bounding box center [599, 334] width 101 height 34
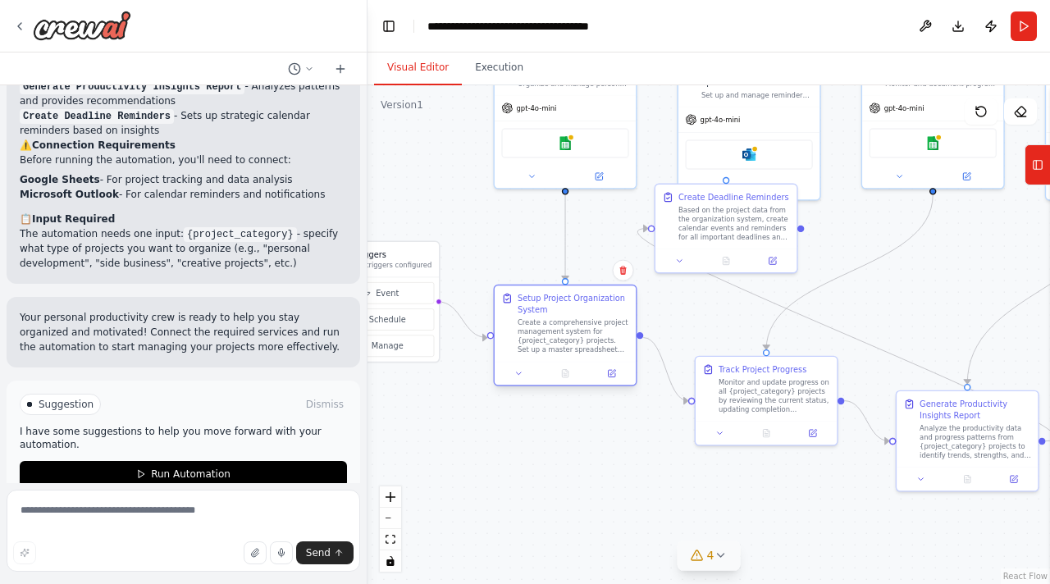
click at [588, 298] on div "Setup Project Organization System" at bounding box center [574, 304] width 112 height 23
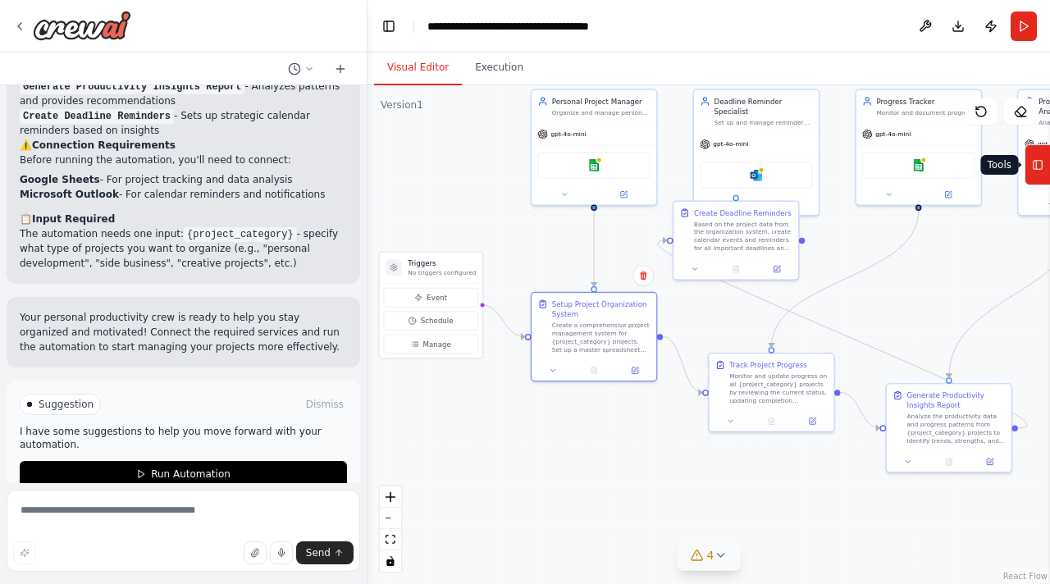
click at [1045, 171] on button "Tools" at bounding box center [1037, 164] width 25 height 41
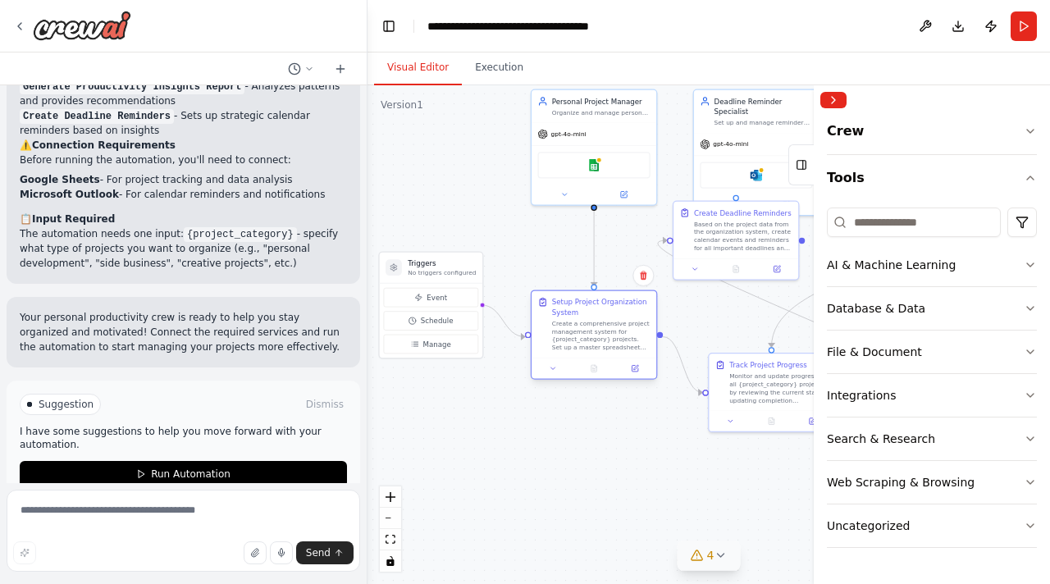
click at [594, 336] on div "Create a comprehensive project management system for {project_category} project…" at bounding box center [601, 335] width 98 height 33
click at [602, 104] on div "Personal Project Manager Organize and manage personal projects by creating stru…" at bounding box center [601, 104] width 98 height 21
click at [573, 338] on div "Create a comprehensive project management system for {project_category} project…" at bounding box center [601, 335] width 98 height 33
click at [937, 397] on button "Integrations" at bounding box center [932, 395] width 210 height 43
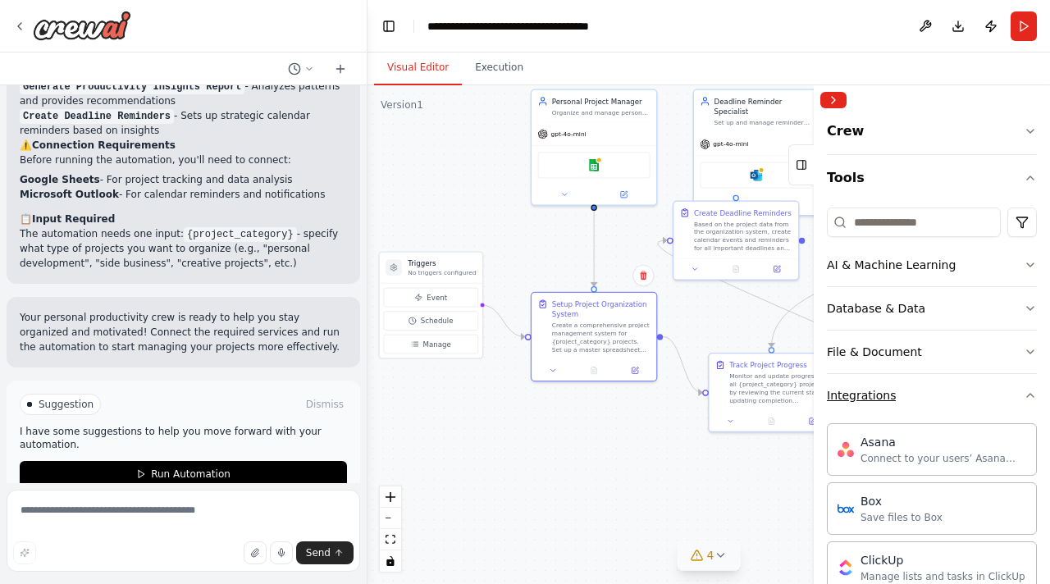
click at [937, 397] on button "Integrations" at bounding box center [932, 395] width 210 height 43
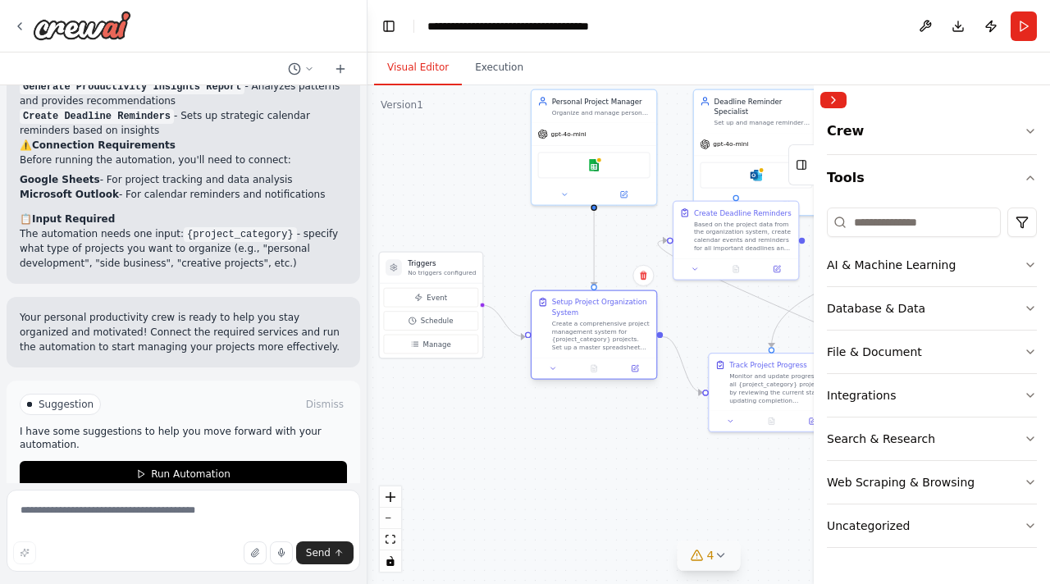
click at [580, 318] on div "Setup Project Organization System Create a comprehensive project management sys…" at bounding box center [601, 324] width 98 height 55
click at [608, 127] on div "gpt-4o-mini" at bounding box center [594, 132] width 125 height 22
click at [606, 121] on div "gpt-4o-mini" at bounding box center [594, 132] width 125 height 22
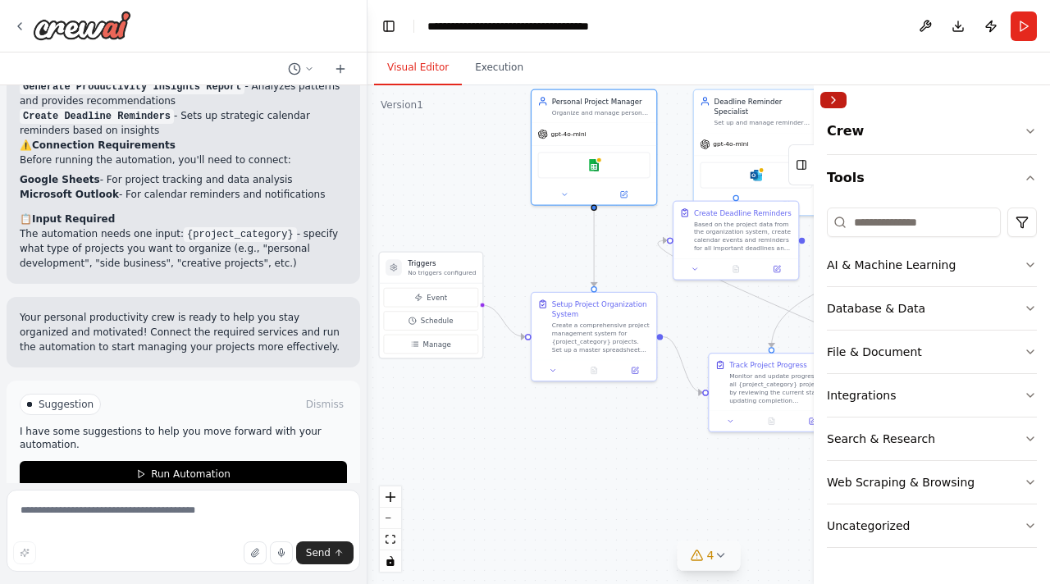
click at [831, 103] on button "Collapse right sidebar" at bounding box center [834, 100] width 26 height 16
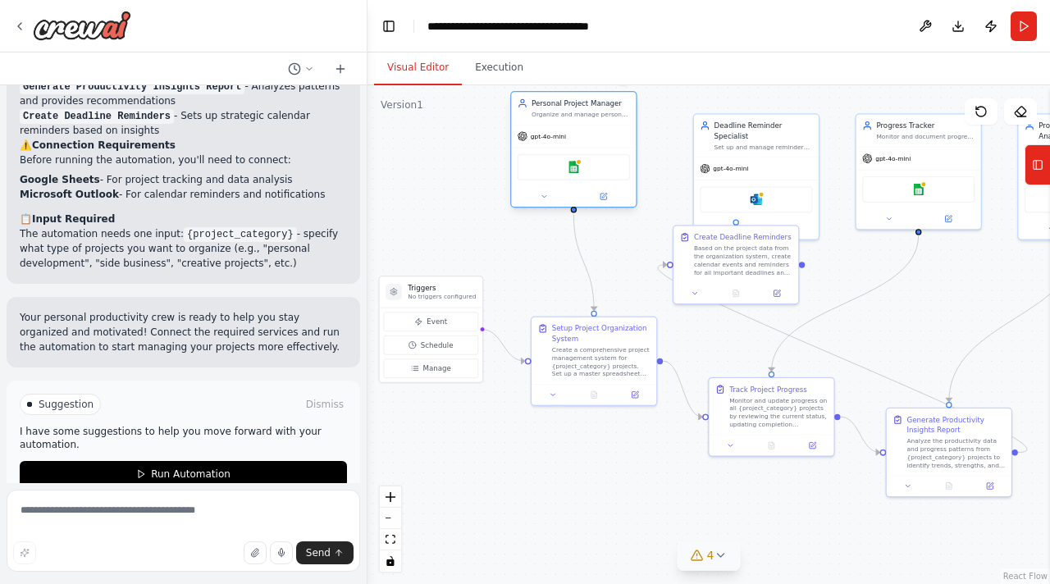
drag, startPoint x: 616, startPoint y: 105, endPoint x: 579, endPoint y: 108, distance: 37.0
click at [579, 108] on div "Personal Project Manager Organize and manage personal projects by creating stru…" at bounding box center [581, 108] width 98 height 21
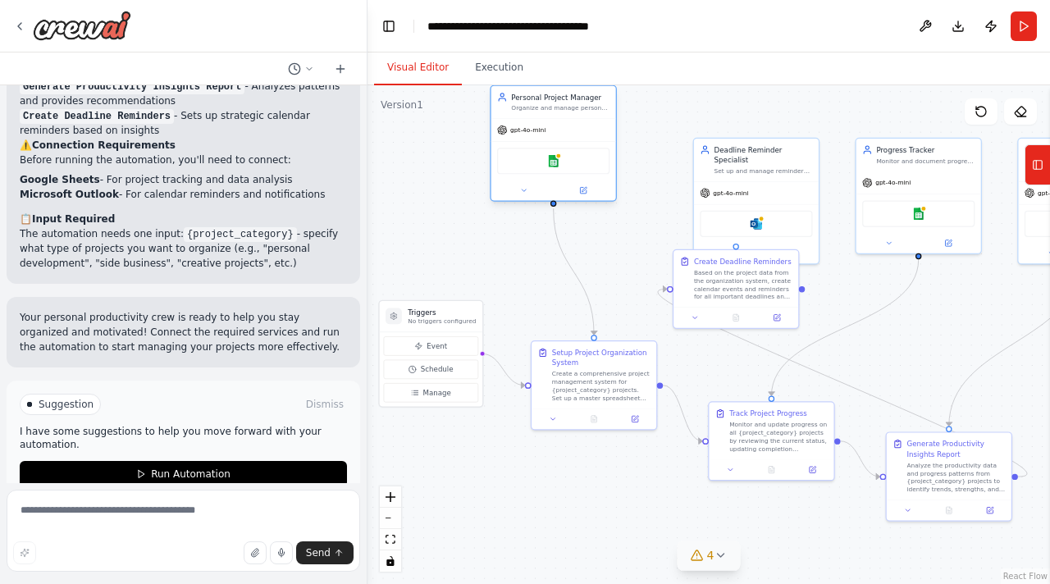
click at [547, 136] on div "gpt-4o-mini" at bounding box center [554, 130] width 125 height 22
click at [570, 112] on div "Organize and manage personal projects by creating structured project sheets, tr…" at bounding box center [560, 108] width 98 height 8
click at [1018, 115] on icon at bounding box center [1020, 112] width 11 height 10
click at [391, 519] on button "zoom out" at bounding box center [390, 518] width 21 height 21
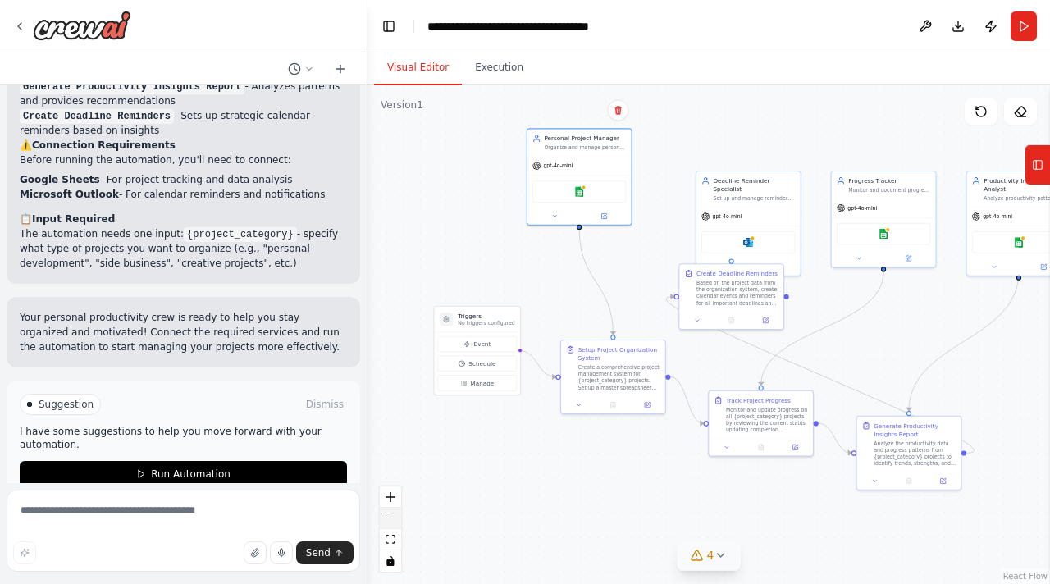
click at [391, 519] on button "zoom out" at bounding box center [390, 518] width 21 height 21
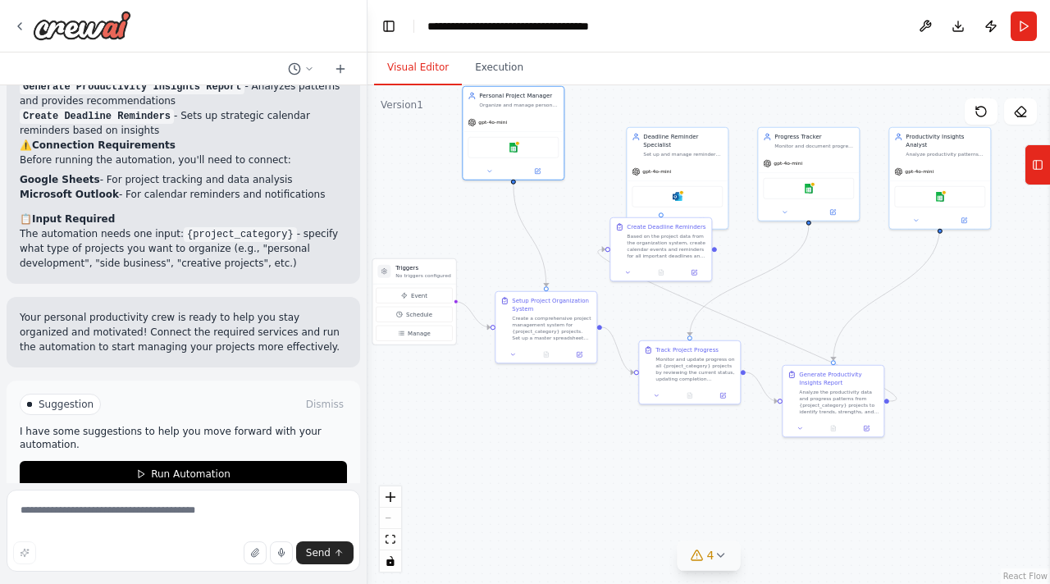
click at [629, 511] on div ".deletable-edge-delete-btn { width: 20px; height: 20px; border: 0px solid #ffff…" at bounding box center [709, 334] width 683 height 499
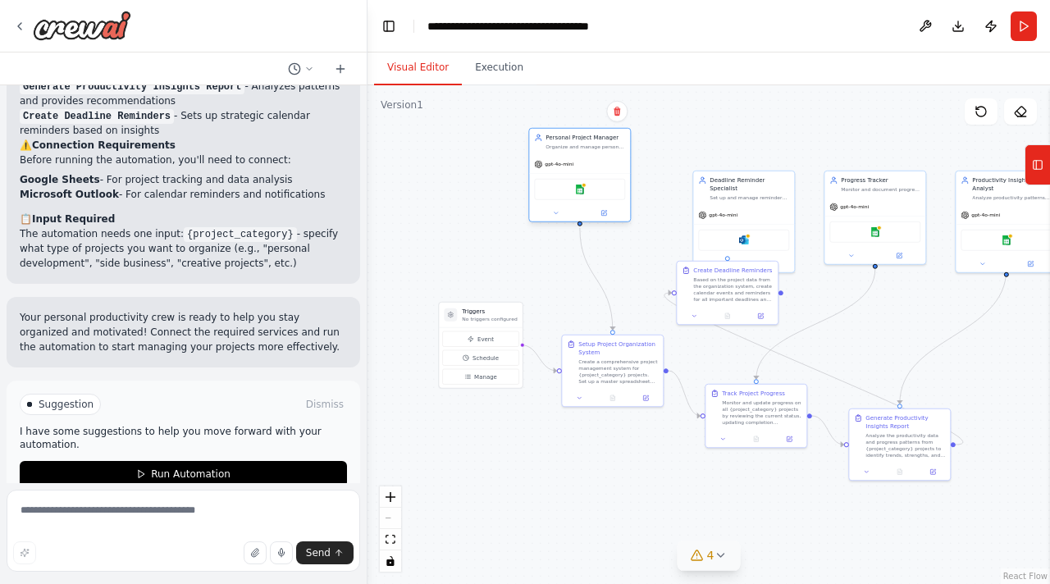
click at [554, 153] on div "Personal Project Manager Organize and manage personal projects by creating stru…" at bounding box center [579, 142] width 101 height 26
click at [552, 147] on div "Organize and manage personal projects by creating structured project sheets, tr…" at bounding box center [586, 147] width 80 height 7
click at [309, 74] on button at bounding box center [300, 69] width 39 height 20
click at [478, 236] on div ".deletable-edge-delete-btn { width: 20px; height: 20px; border: 0px solid #ffff…" at bounding box center [709, 334] width 683 height 499
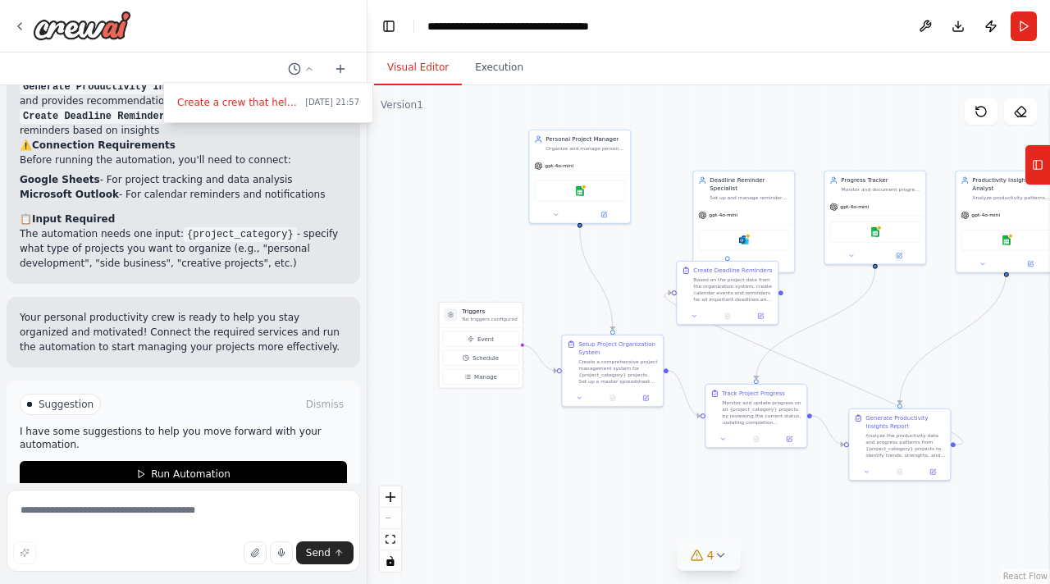
click at [631, 448] on div ".deletable-edge-delete-btn { width: 20px; height: 20px; border: 0px solid #ffff…" at bounding box center [709, 334] width 683 height 499
click at [168, 285] on div at bounding box center [184, 292] width 368 height 584
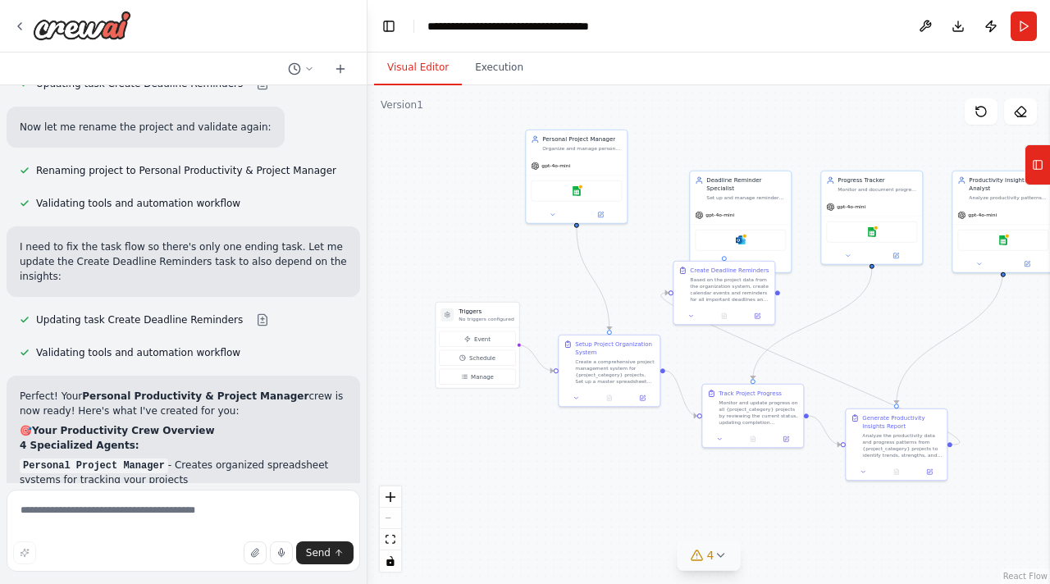
scroll to position [1412, 0]
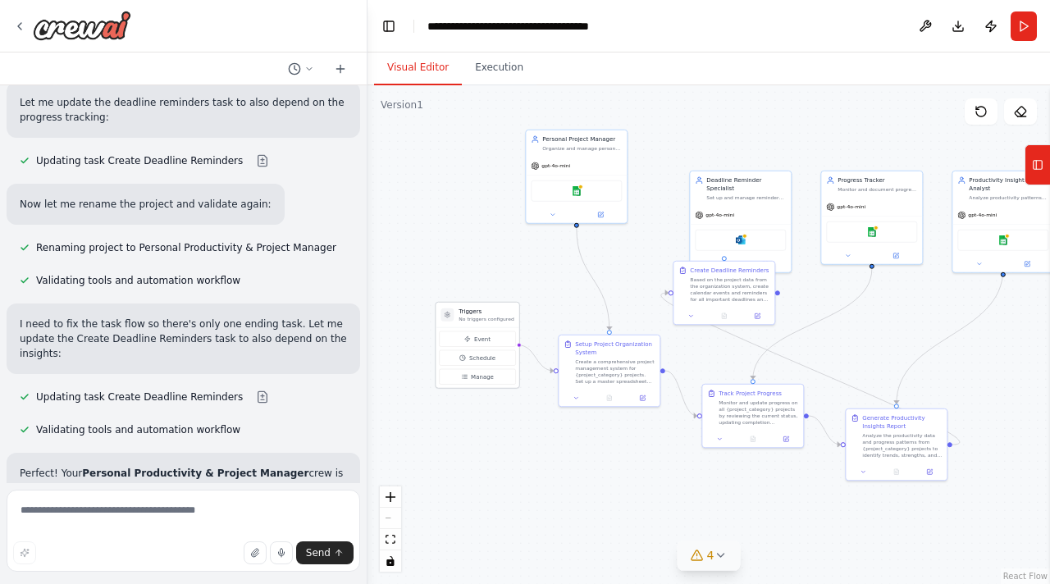
click at [473, 384] on div "Event Schedule Manage" at bounding box center [477, 357] width 83 height 61
click at [478, 383] on button "Manage" at bounding box center [477, 377] width 76 height 16
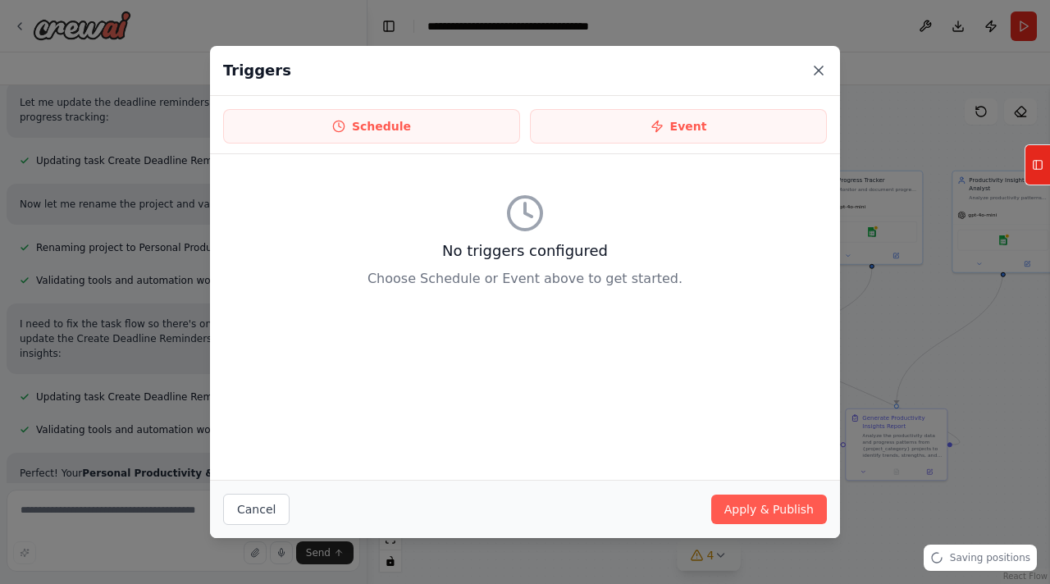
click at [824, 74] on icon at bounding box center [819, 70] width 16 height 16
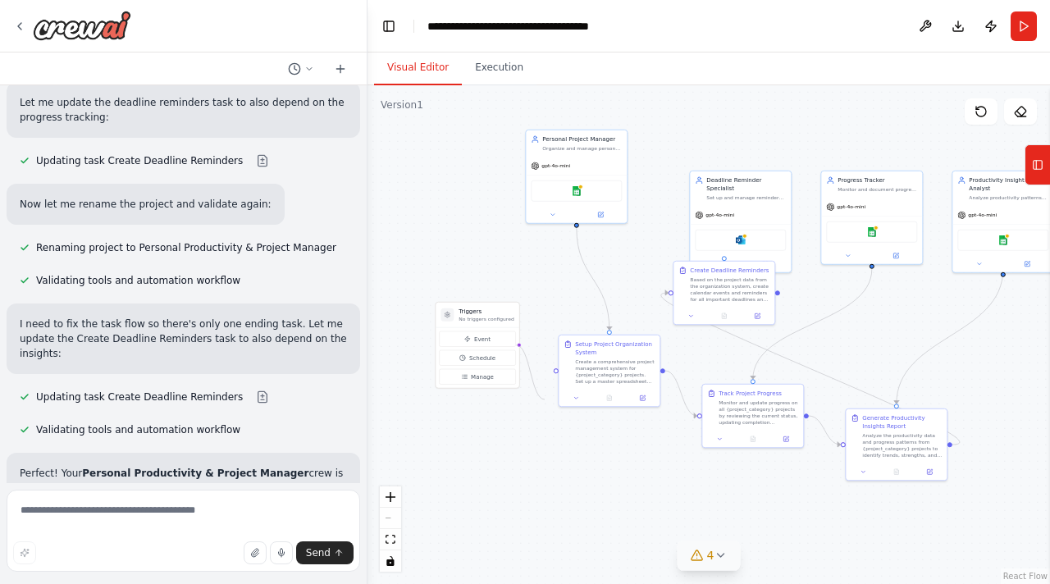
drag, startPoint x: 550, startPoint y: 373, endPoint x: 549, endPoint y: 396, distance: 22.2
click at [549, 396] on div ".deletable-edge-delete-btn { width: 20px; height: 20px; border: 0px solid #ffff…" at bounding box center [709, 334] width 683 height 499
click at [549, 394] on div ".deletable-edge-delete-btn { width: 20px; height: 20px; border: 0px solid #ffff…" at bounding box center [709, 334] width 683 height 499
click at [714, 395] on icon at bounding box center [711, 393] width 5 height 6
click at [519, 346] on div ".deletable-edge-delete-btn { width: 20px; height: 20px; border: 0px solid #ffff…" at bounding box center [709, 334] width 683 height 499
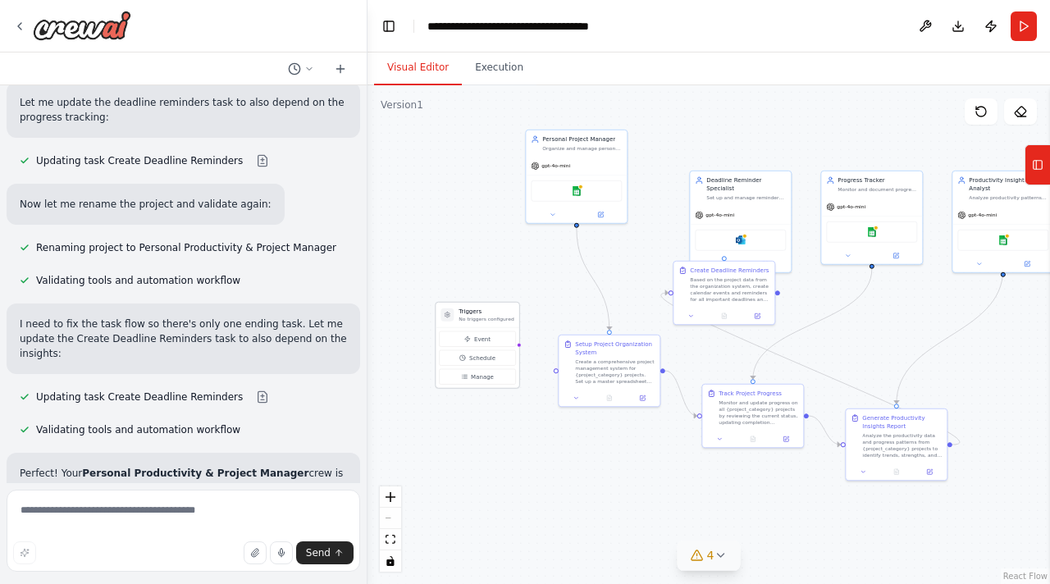
click at [517, 345] on div at bounding box center [519, 345] width 4 height 4
click at [516, 348] on div "Triggers No triggers configured Event Schedule Manage" at bounding box center [477, 345] width 85 height 87
drag, startPoint x: 515, startPoint y: 346, endPoint x: 534, endPoint y: 413, distance: 69.1
click at [535, 414] on div ".deletable-edge-delete-btn { width: 20px; height: 20px; border: 0px solid #ffff…" at bounding box center [709, 334] width 683 height 499
click at [558, 370] on div at bounding box center [556, 369] width 5 height 5
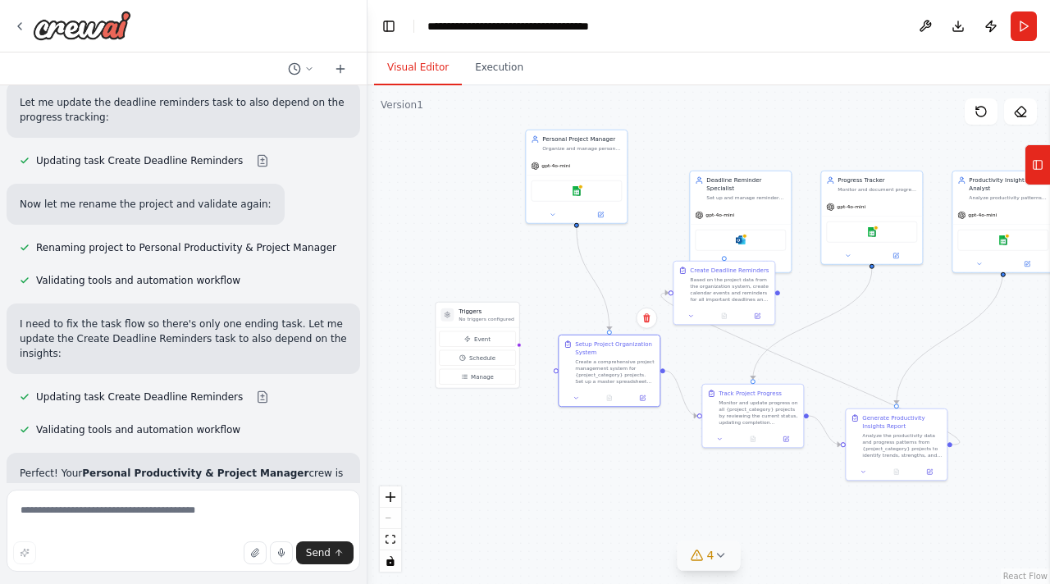
click at [506, 394] on div ".deletable-edge-delete-btn { width: 20px; height: 20px; border: 0px solid #ffff…" at bounding box center [709, 334] width 683 height 499
click at [396, 493] on button "zoom in" at bounding box center [390, 497] width 21 height 21
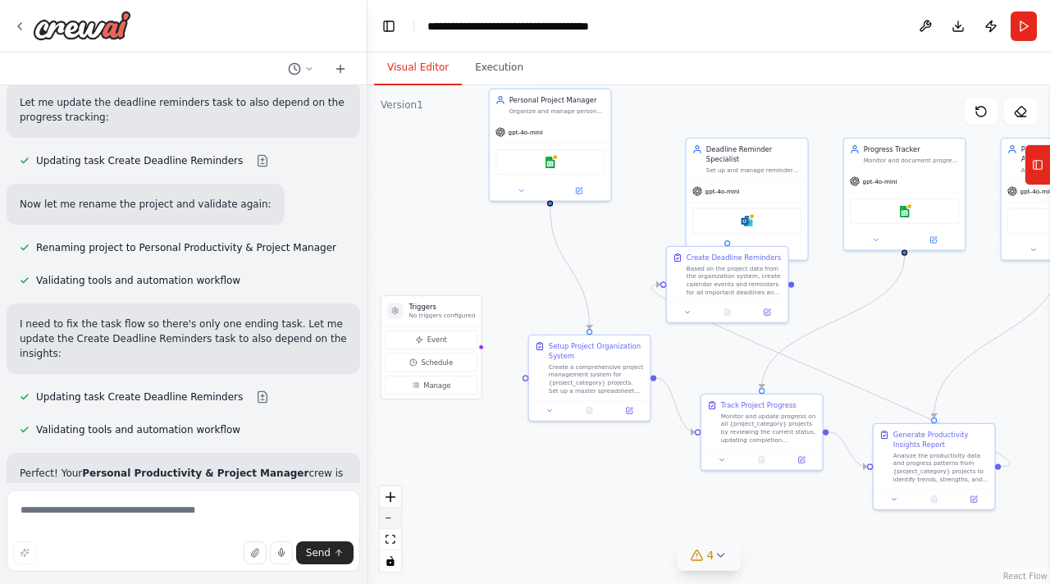
click at [393, 514] on button "zoom out" at bounding box center [390, 518] width 21 height 21
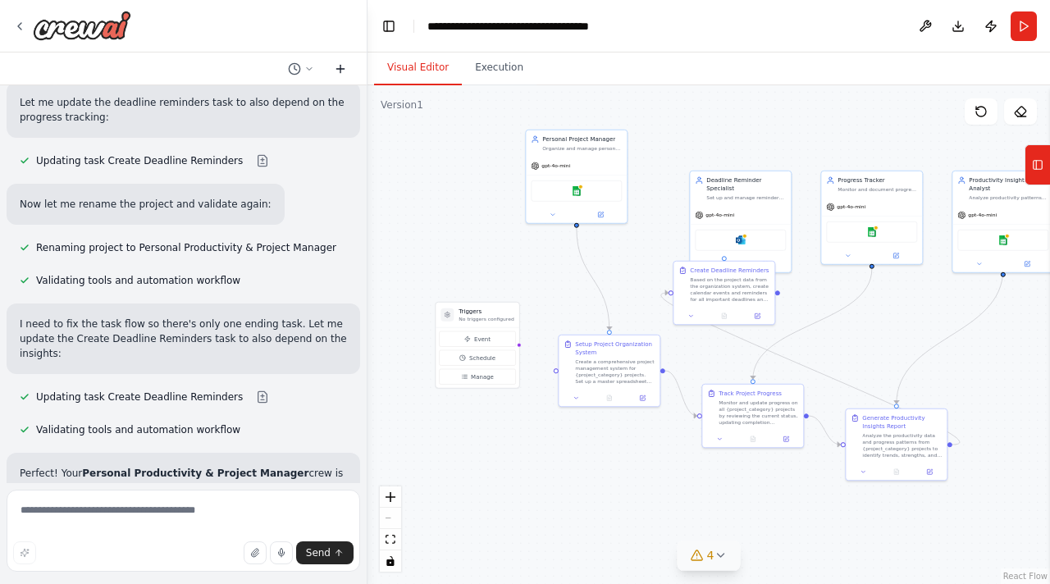
click at [347, 76] on button at bounding box center [340, 69] width 26 height 20
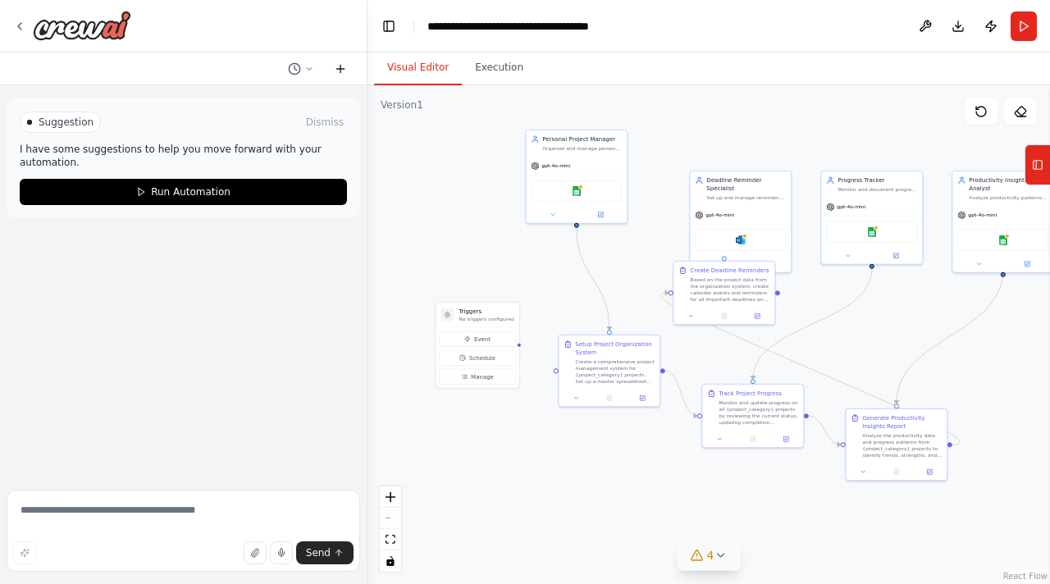
scroll to position [0, 0]
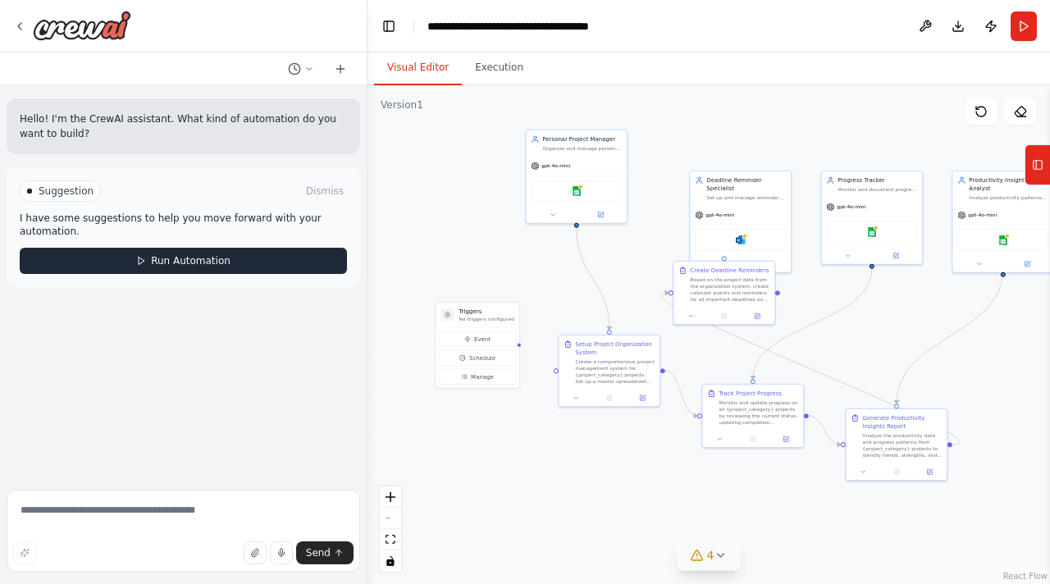
click at [218, 265] on span "Run Automation" at bounding box center [191, 260] width 80 height 13
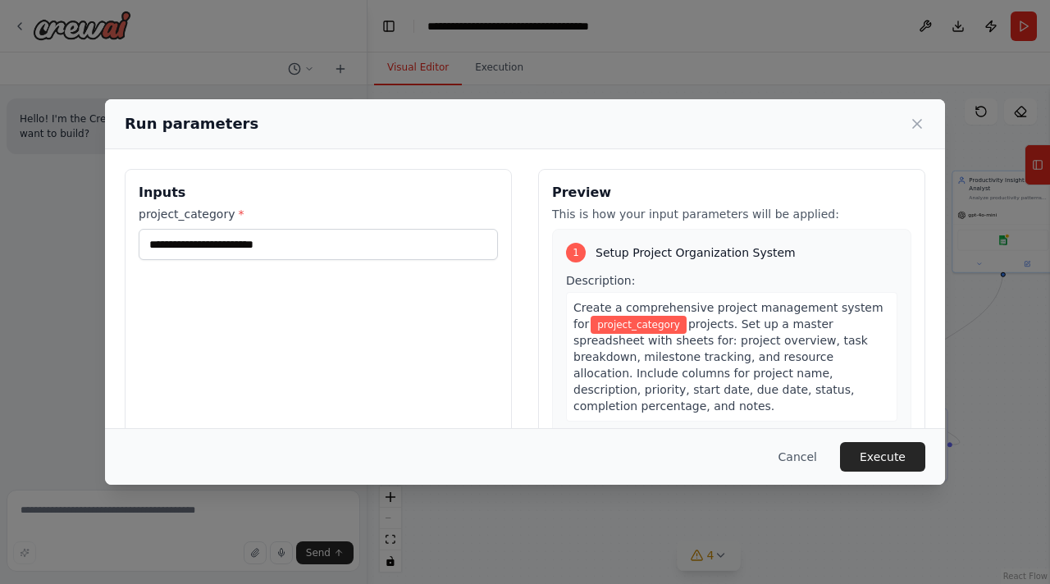
click at [254, 210] on label "project_category *" at bounding box center [318, 214] width 359 height 16
click at [254, 229] on input "project_category *" at bounding box center [318, 244] width 359 height 31
click at [229, 251] on input "project_category *" at bounding box center [318, 244] width 359 height 31
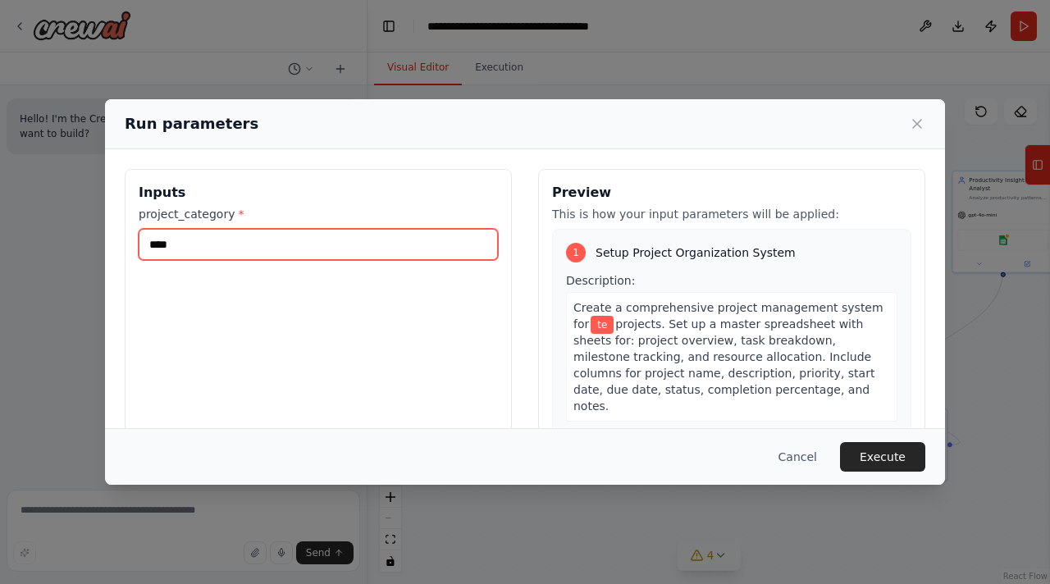
type input "****"
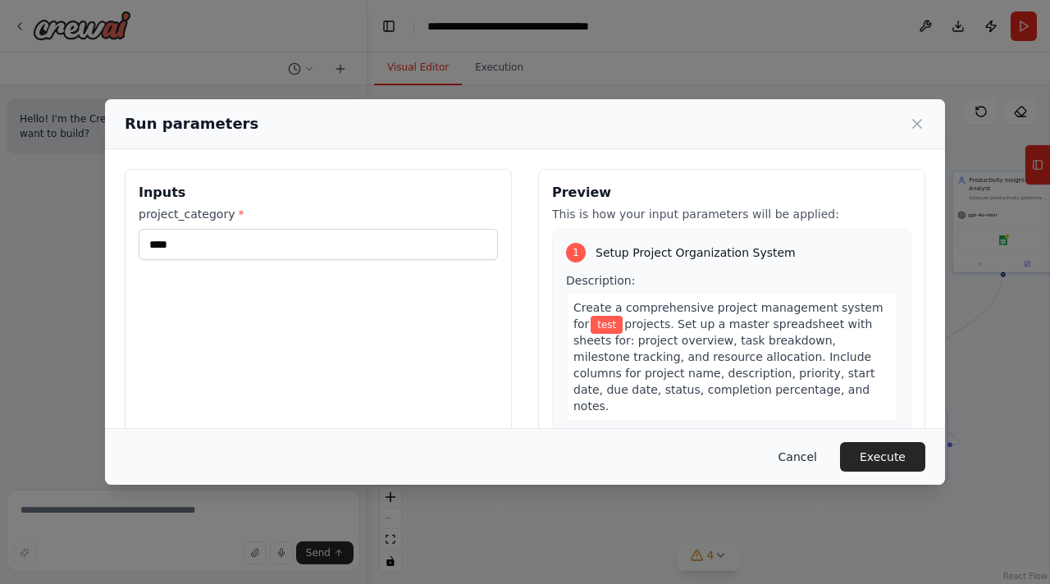
click at [820, 464] on button "Cancel" at bounding box center [798, 457] width 65 height 30
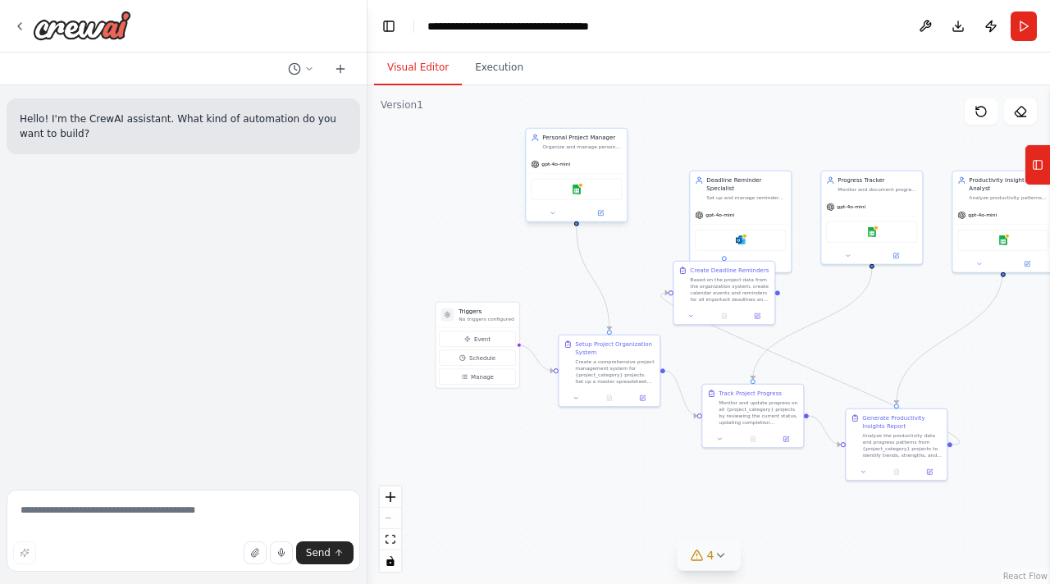
click at [593, 155] on div "gpt-4o-mini" at bounding box center [576, 164] width 101 height 18
click at [536, 141] on icon at bounding box center [535, 138] width 8 height 8
drag, startPoint x: 548, startPoint y: 141, endPoint x: 475, endPoint y: 141, distance: 73.0
click at [475, 141] on div "Personal Project Manager" at bounding box center [509, 138] width 80 height 8
click at [524, 216] on icon at bounding box center [527, 213] width 7 height 7
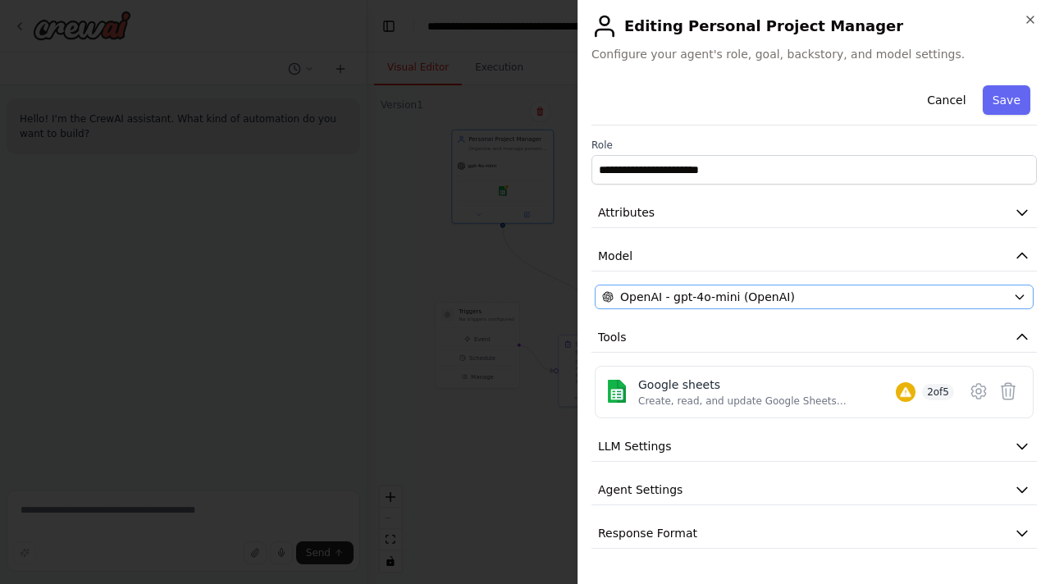
scroll to position [2, 0]
click at [759, 455] on button "LLM Settings" at bounding box center [815, 447] width 446 height 30
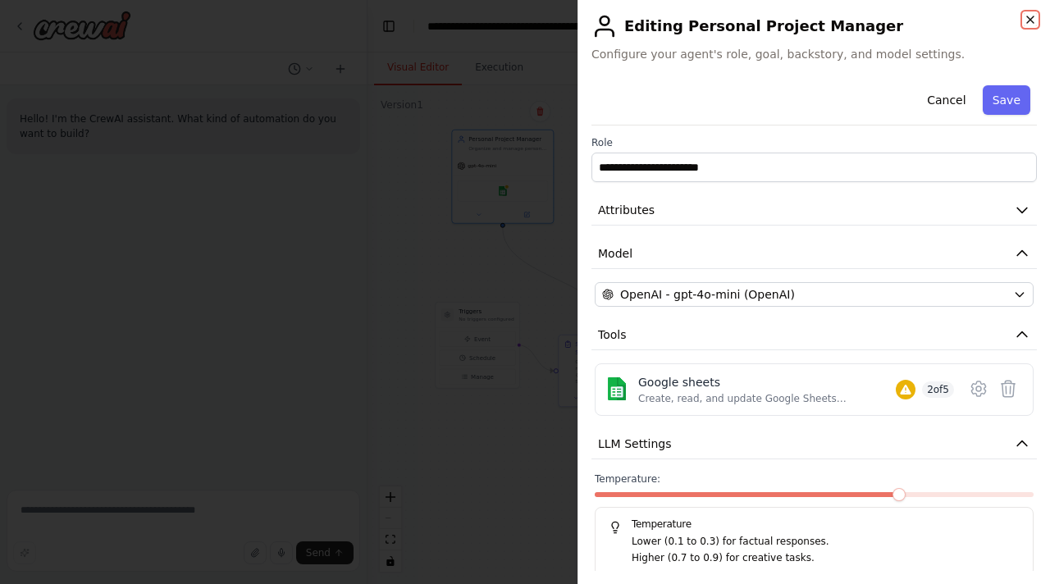
click at [1027, 25] on icon "button" at bounding box center [1030, 19] width 13 height 13
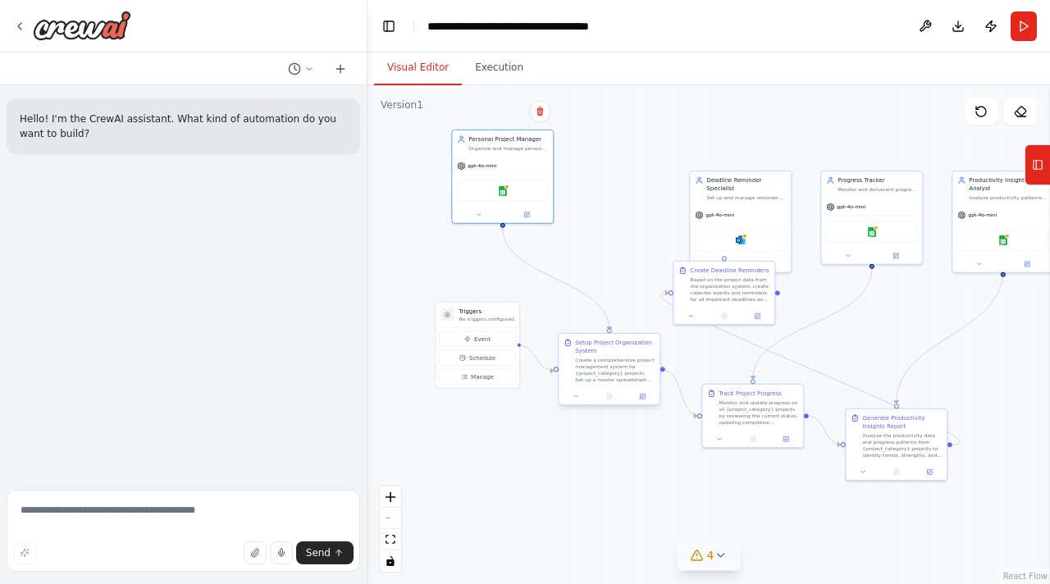
click at [621, 368] on div "Create a comprehensive project management system for {project_category} project…" at bounding box center [615, 370] width 80 height 26
click at [638, 404] on div at bounding box center [609, 396] width 101 height 17
click at [644, 396] on icon at bounding box center [642, 396] width 5 height 5
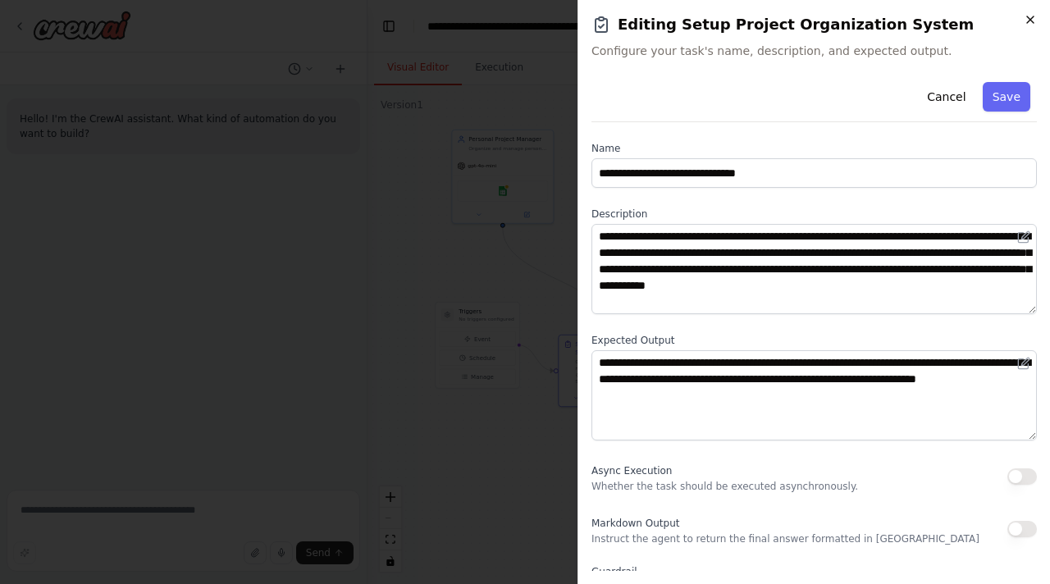
click at [1026, 21] on icon "button" at bounding box center [1030, 19] width 13 height 13
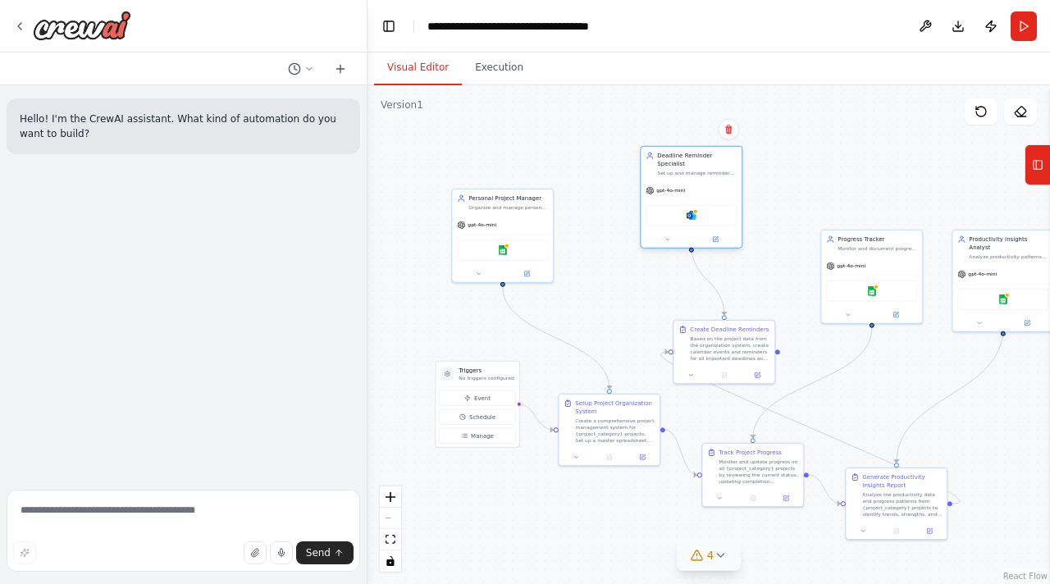
drag, startPoint x: 732, startPoint y: 182, endPoint x: 680, endPoint y: 161, distance: 55.9
click at [680, 160] on div "Deadline Reminder Specialist Set up and manage reminders for important deadline…" at bounding box center [697, 164] width 80 height 25
drag, startPoint x: 721, startPoint y: 337, endPoint x: 715, endPoint y: 309, distance: 28.5
click at [715, 309] on div "Based on the project data from the organization system, create calendar events …" at bounding box center [722, 322] width 80 height 26
click at [931, 534] on div at bounding box center [896, 529] width 101 height 17
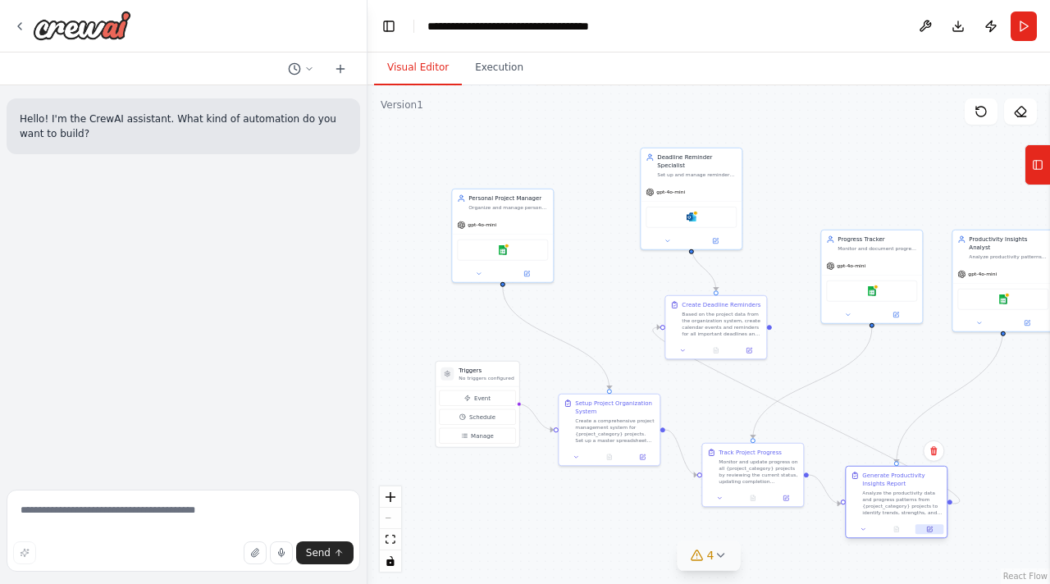
click at [930, 532] on icon at bounding box center [929, 529] width 5 height 5
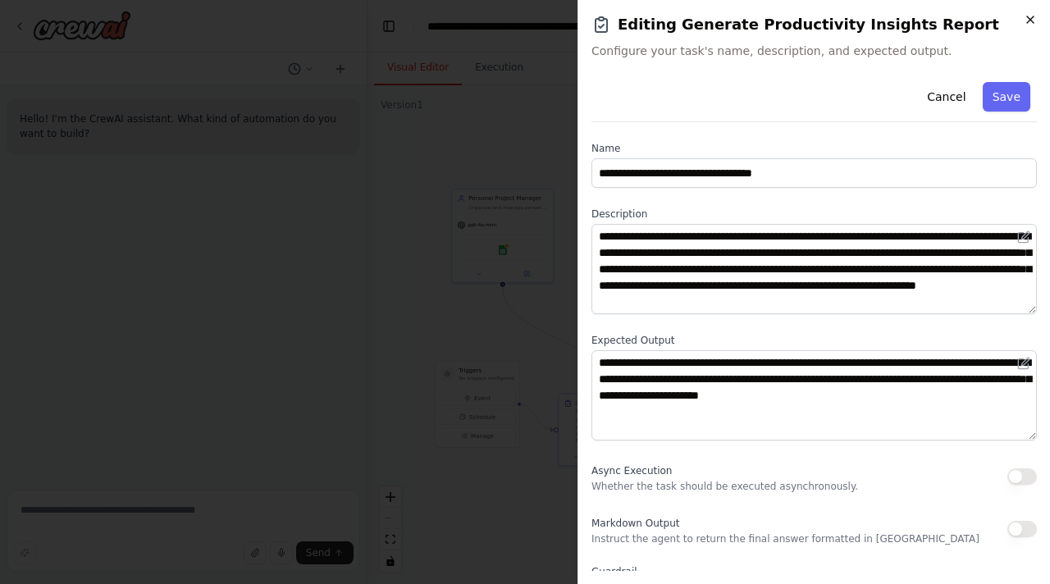
click at [1024, 19] on icon "button" at bounding box center [1030, 19] width 13 height 13
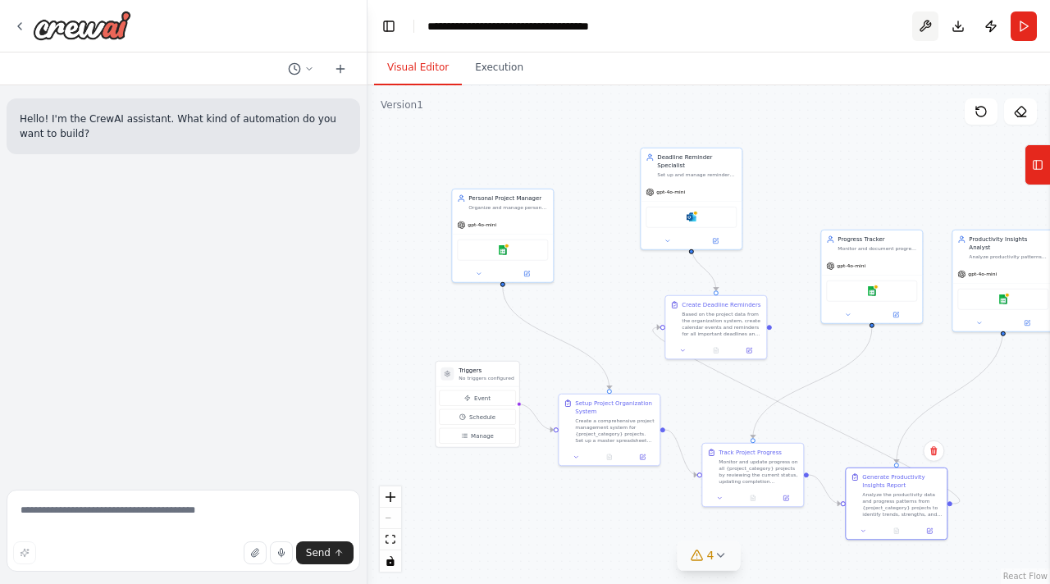
click at [928, 29] on button at bounding box center [926, 26] width 26 height 30
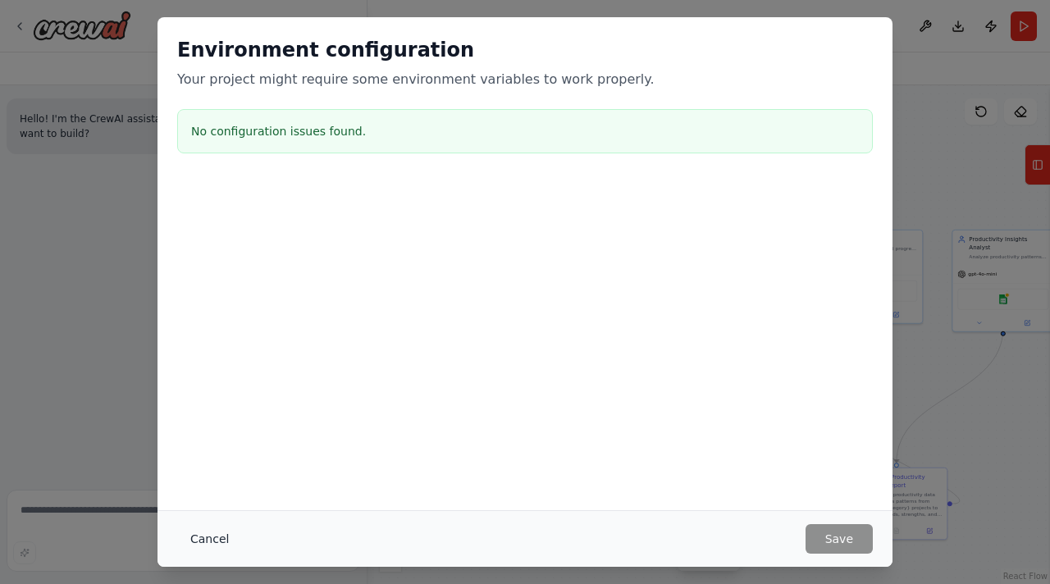
click at [216, 542] on button "Cancel" at bounding box center [209, 539] width 65 height 30
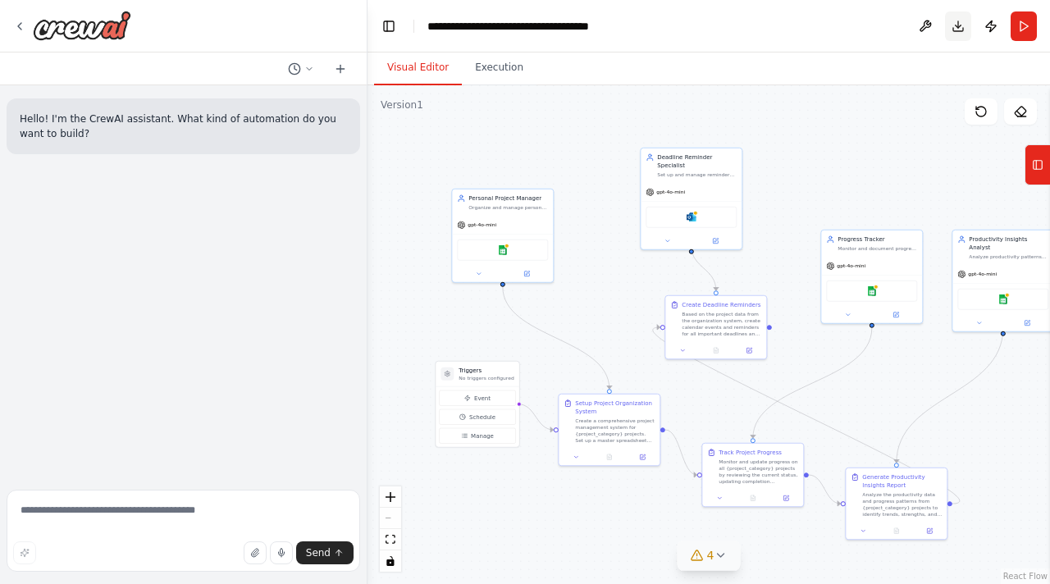
click at [955, 27] on button "Download" at bounding box center [958, 26] width 26 height 30
click at [602, 426] on div "Create a comprehensive project management system for {project_category} project…" at bounding box center [615, 429] width 80 height 26
click at [22, 30] on icon at bounding box center [19, 26] width 13 height 13
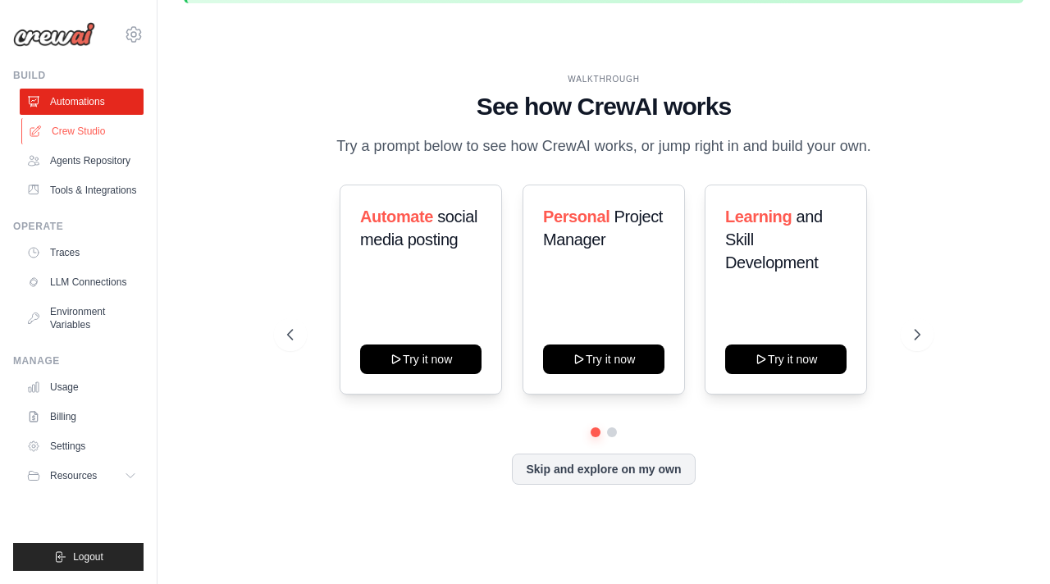
click at [83, 129] on link "Crew Studio" at bounding box center [83, 131] width 124 height 26
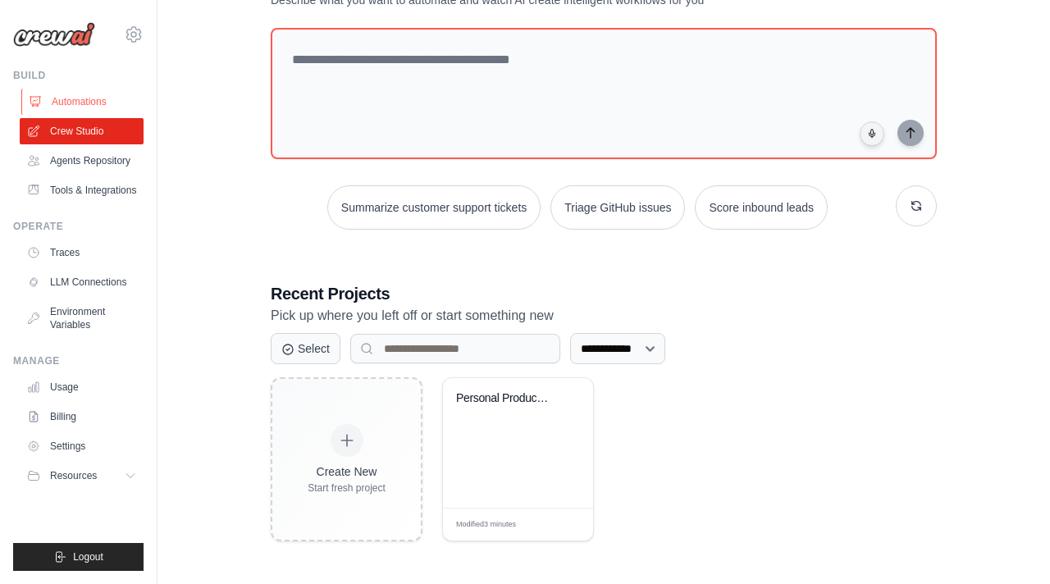
click at [104, 105] on link "Automations" at bounding box center [83, 102] width 124 height 26
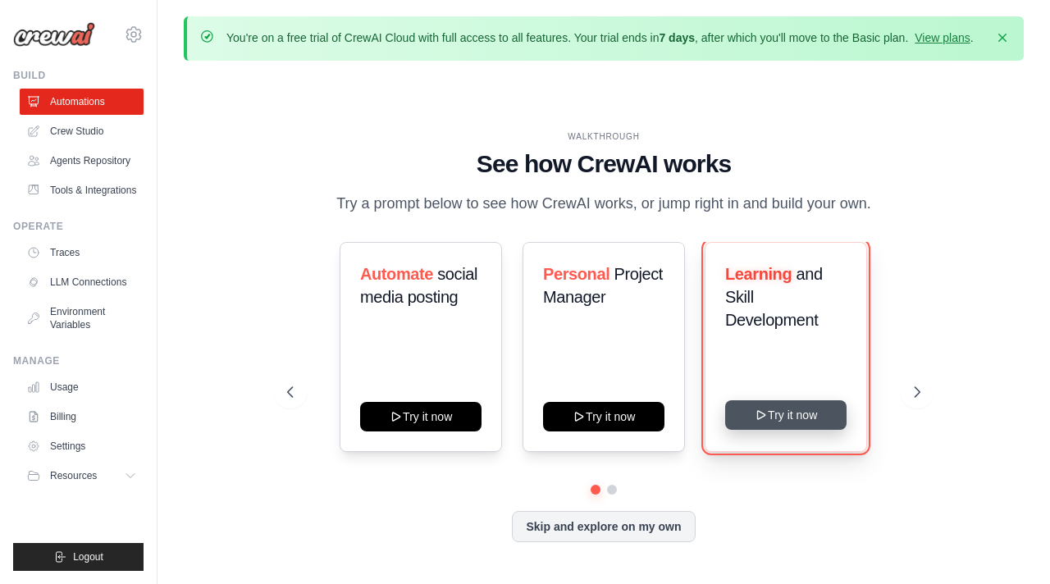
click at [791, 430] on button "Try it now" at bounding box center [785, 415] width 121 height 30
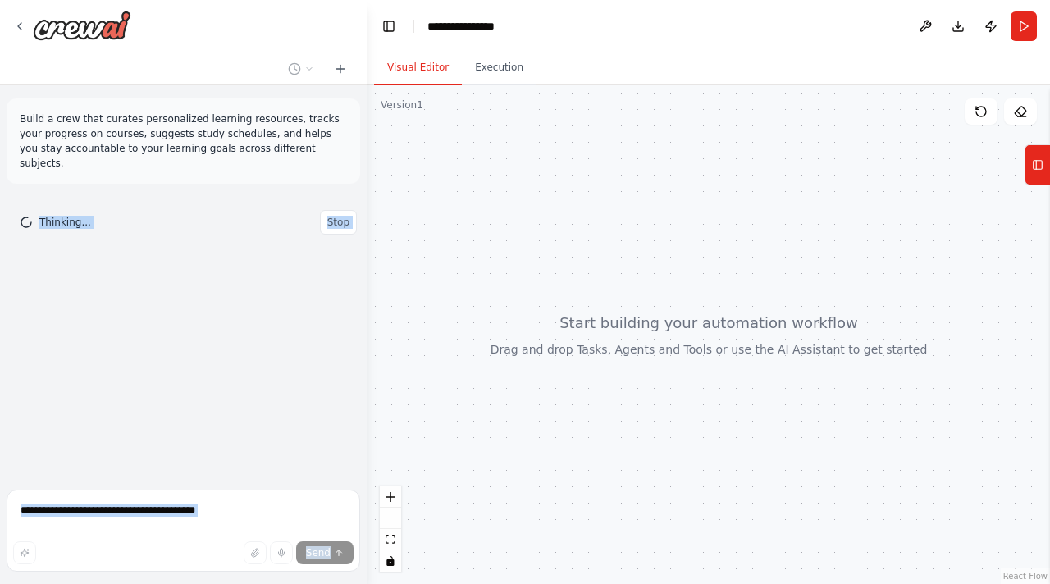
drag, startPoint x: 307, startPoint y: 148, endPoint x: 5, endPoint y: 112, distance: 304.2
click at [5, 112] on div "Build a crew that curates personalized learning resources, tracks your progress…" at bounding box center [184, 292] width 368 height 584
